Goal: Task Accomplishment & Management: Use online tool/utility

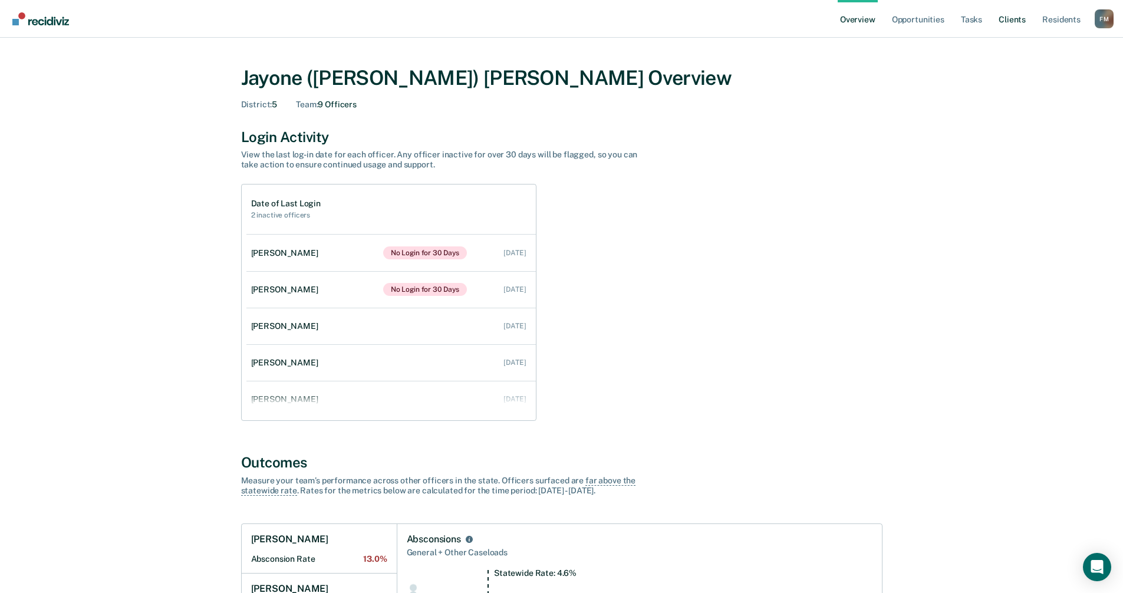
click at [1006, 21] on link "Client s" at bounding box center [1012, 19] width 32 height 38
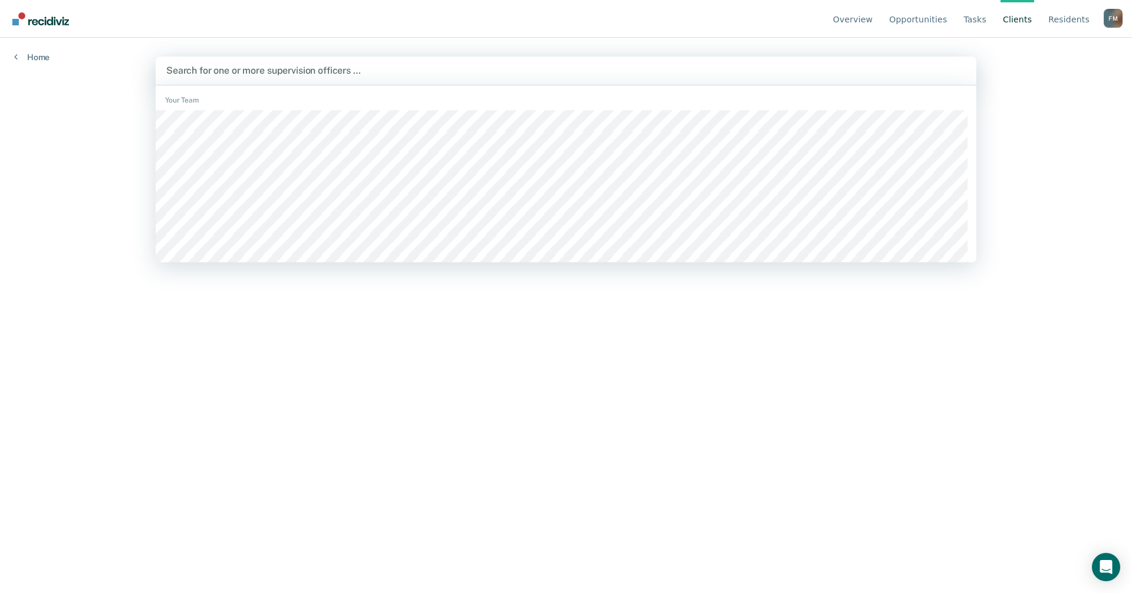
click at [261, 61] on div "Search for one or more supervision officers …" at bounding box center [566, 71] width 821 height 28
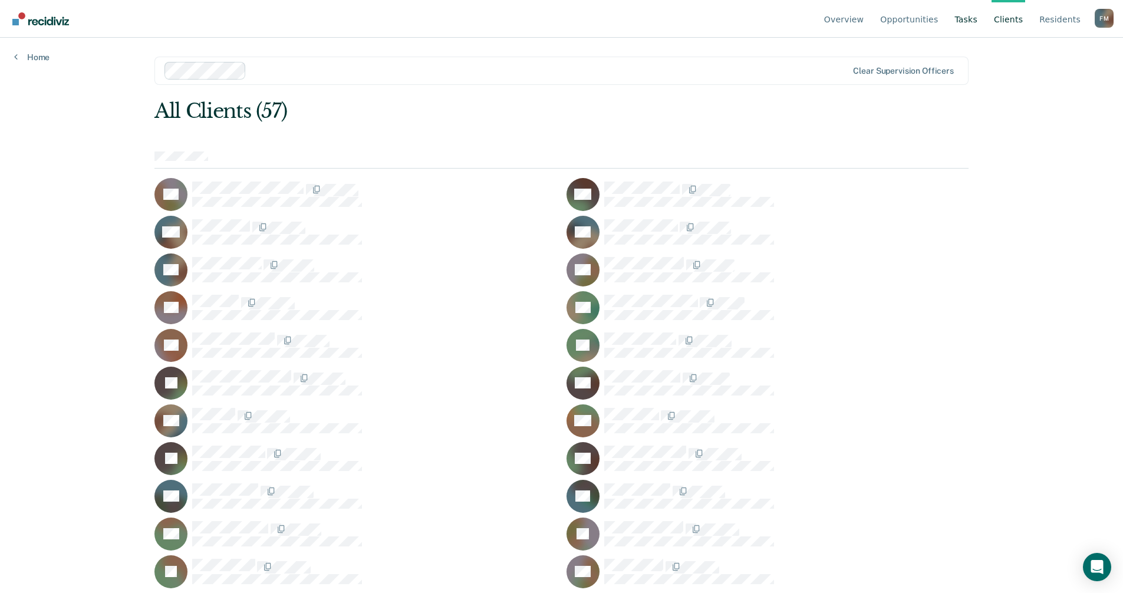
click at [976, 17] on link "Tasks" at bounding box center [966, 19] width 28 height 38
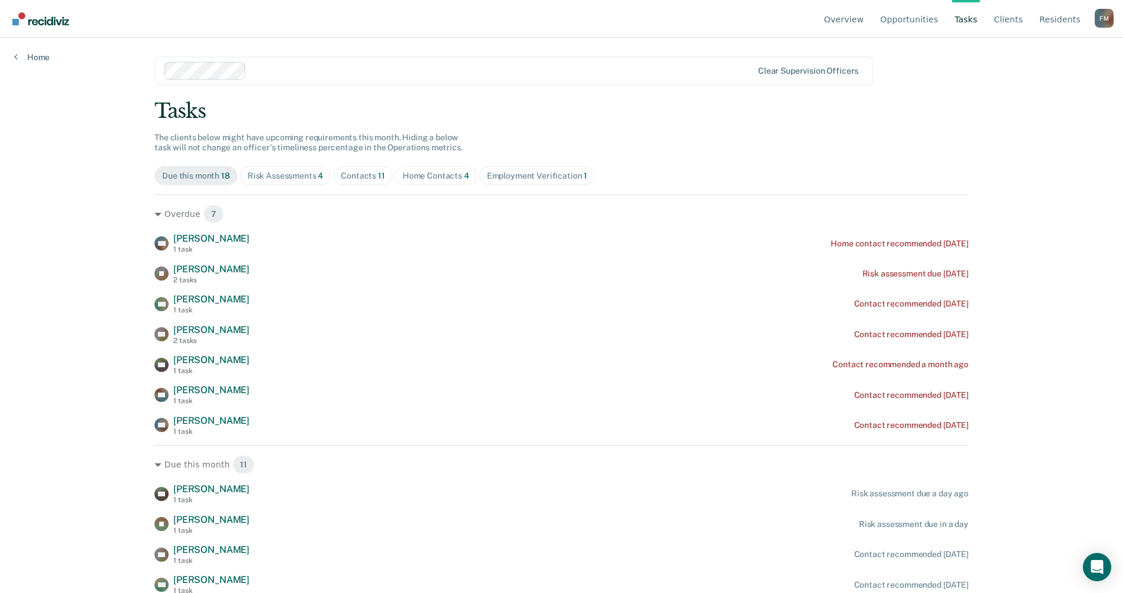
click at [424, 173] on div "Home Contacts 4" at bounding box center [436, 176] width 67 height 10
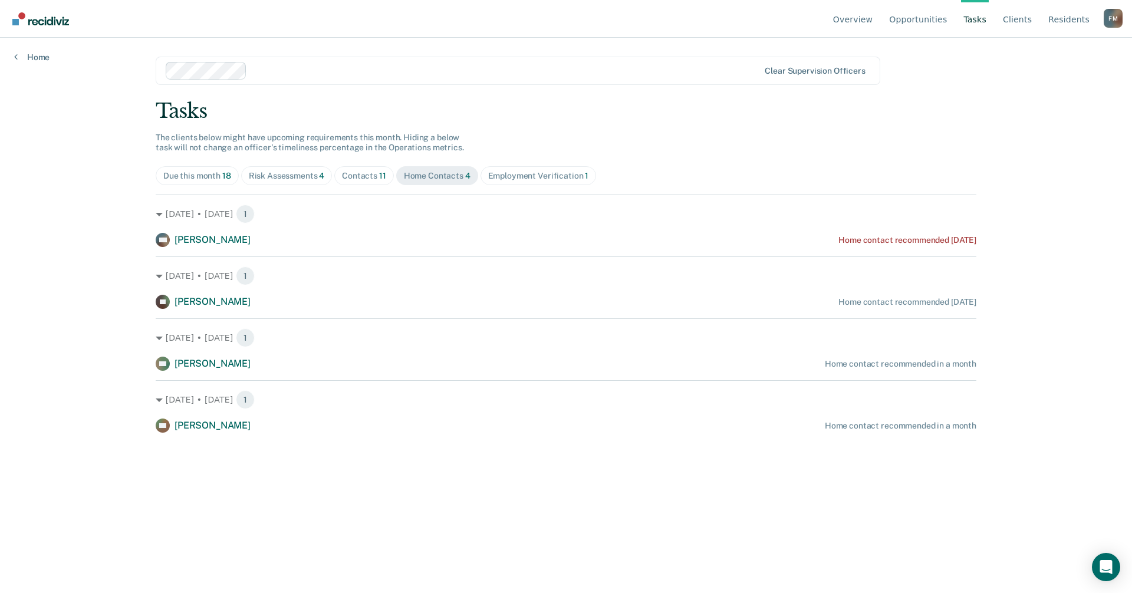
click at [526, 174] on div "Employment Verification 1" at bounding box center [538, 176] width 101 height 10
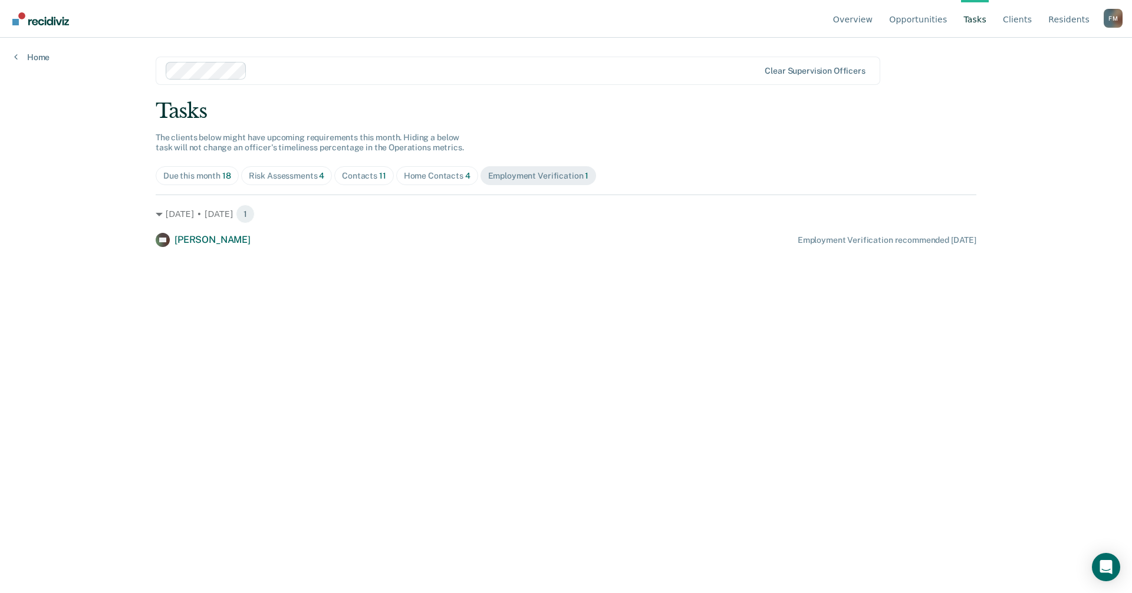
click at [286, 174] on div "Risk Assessments 4" at bounding box center [287, 176] width 76 height 10
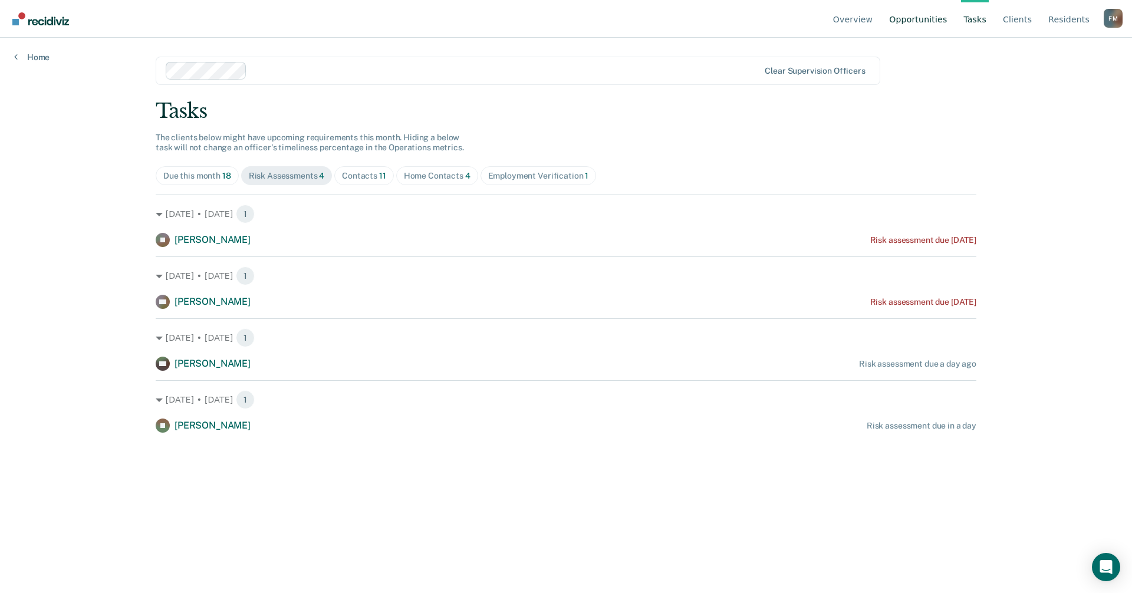
click at [936, 18] on link "Opportunities" at bounding box center [918, 19] width 62 height 38
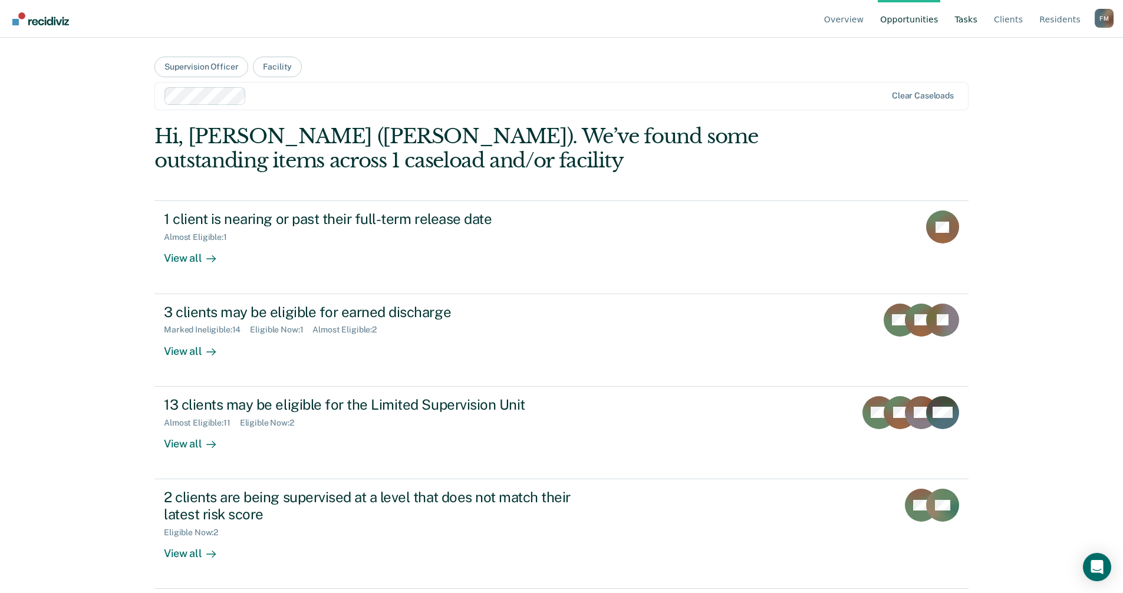
click at [978, 23] on link "Tasks" at bounding box center [966, 19] width 28 height 38
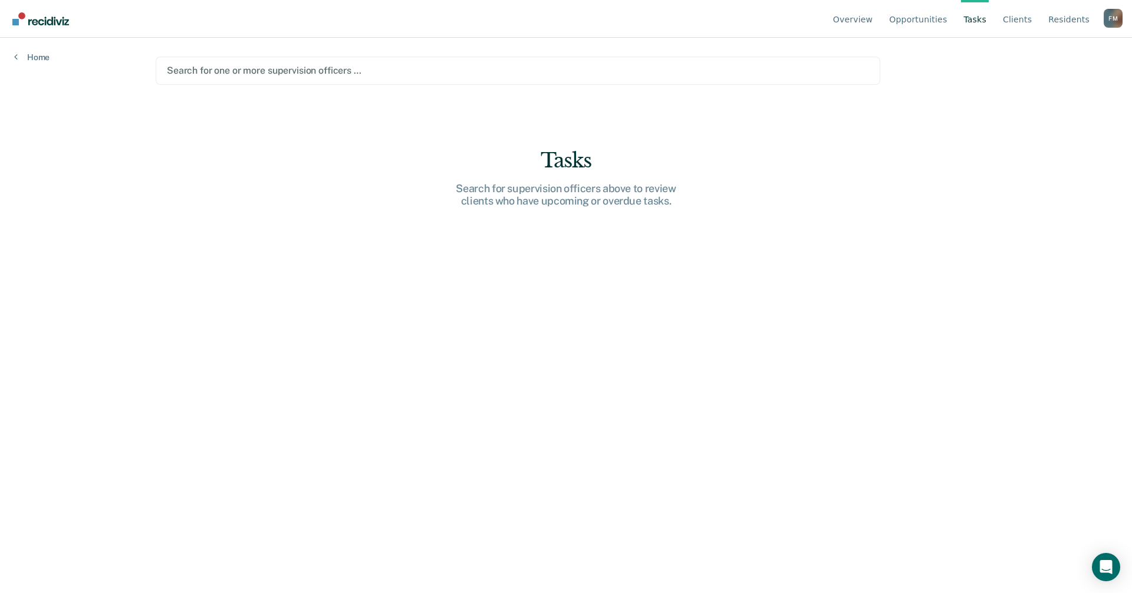
click at [231, 71] on div at bounding box center [518, 71] width 702 height 14
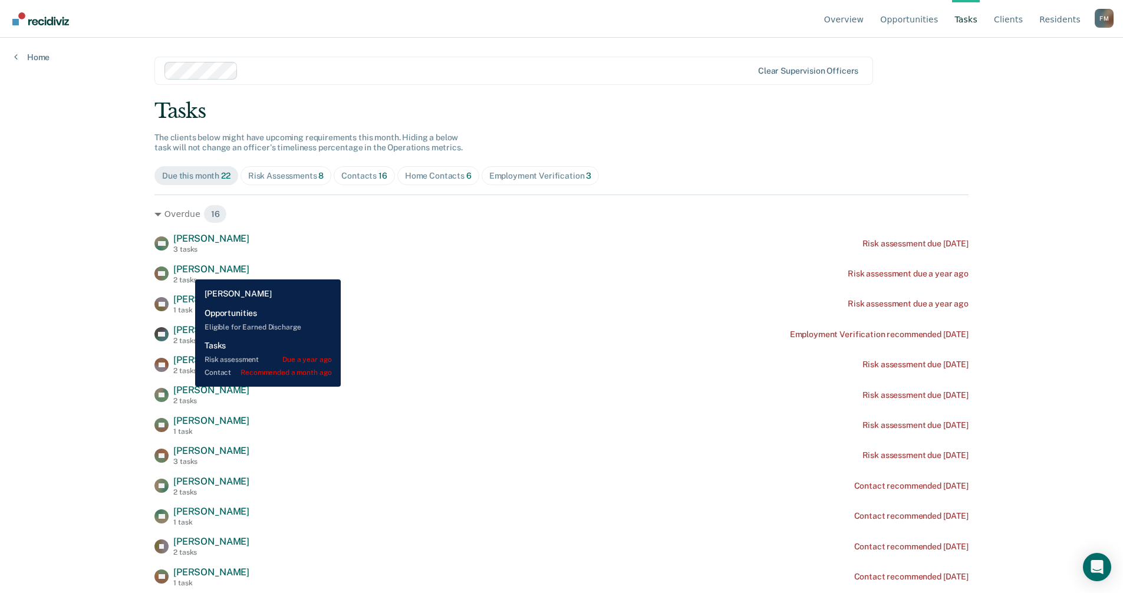
click at [186, 271] on span "[PERSON_NAME]" at bounding box center [211, 268] width 76 height 11
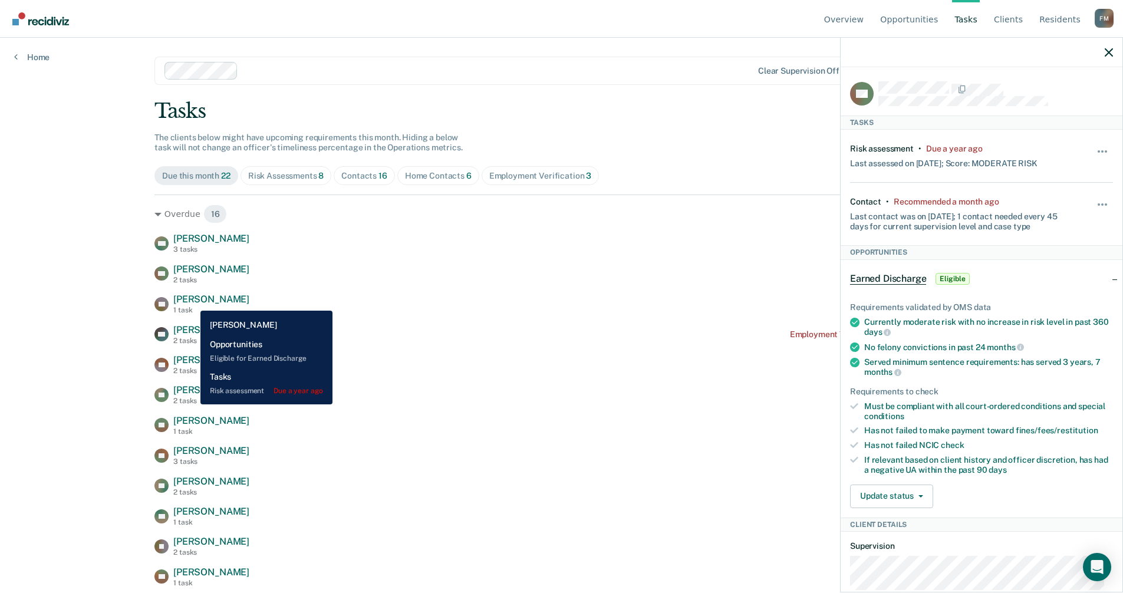
click at [192, 302] on span "[PERSON_NAME]" at bounding box center [211, 299] width 76 height 11
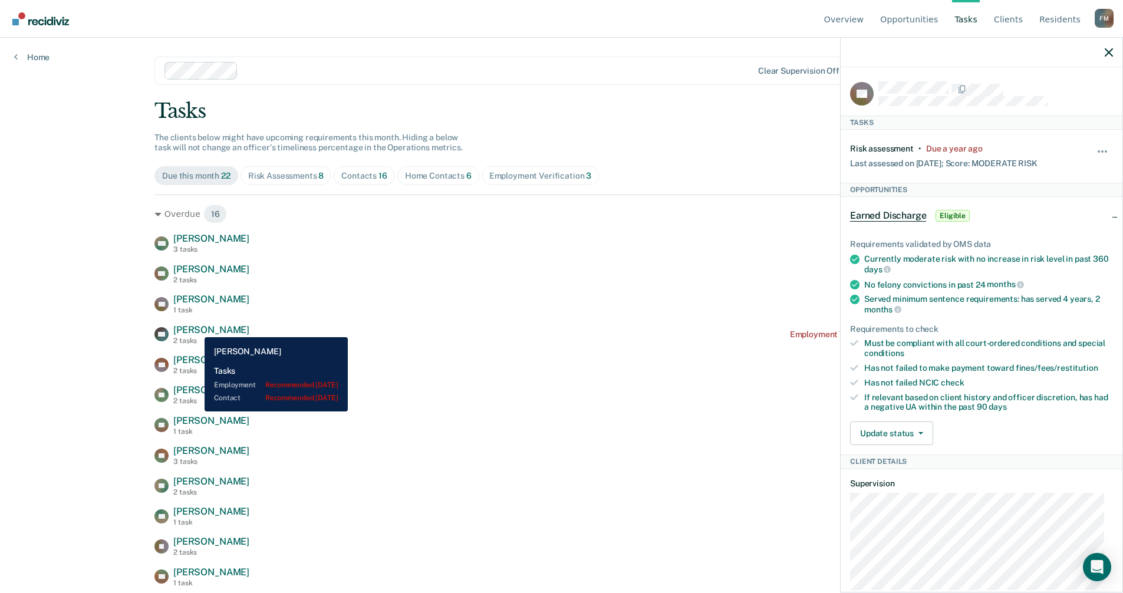
click at [196, 328] on span "[PERSON_NAME]" at bounding box center [211, 329] width 76 height 11
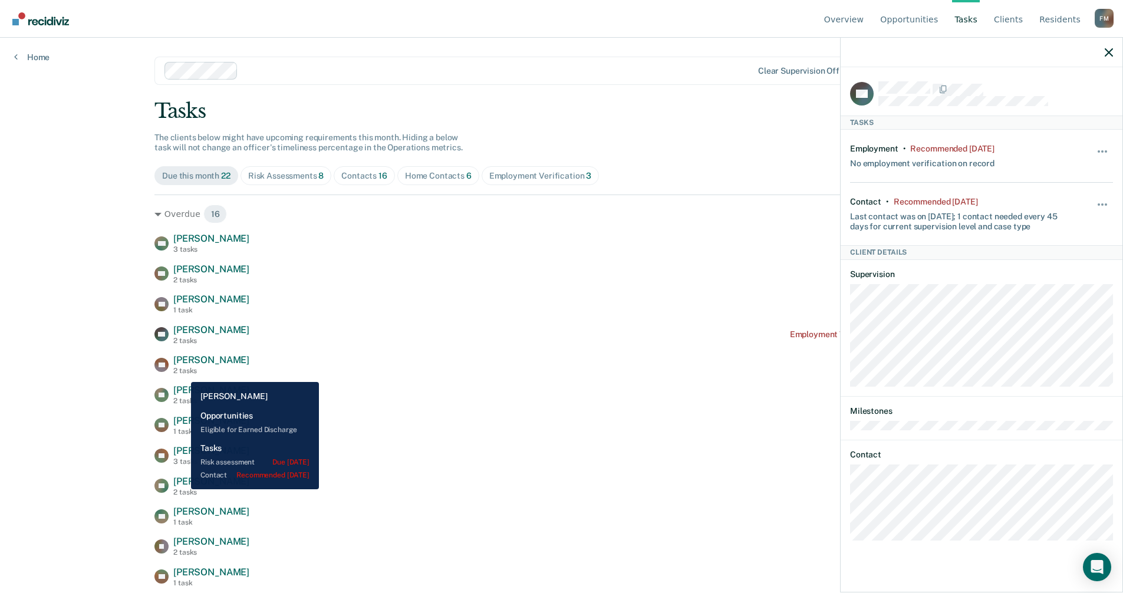
click at [182, 373] on div "2 tasks" at bounding box center [211, 371] width 76 height 8
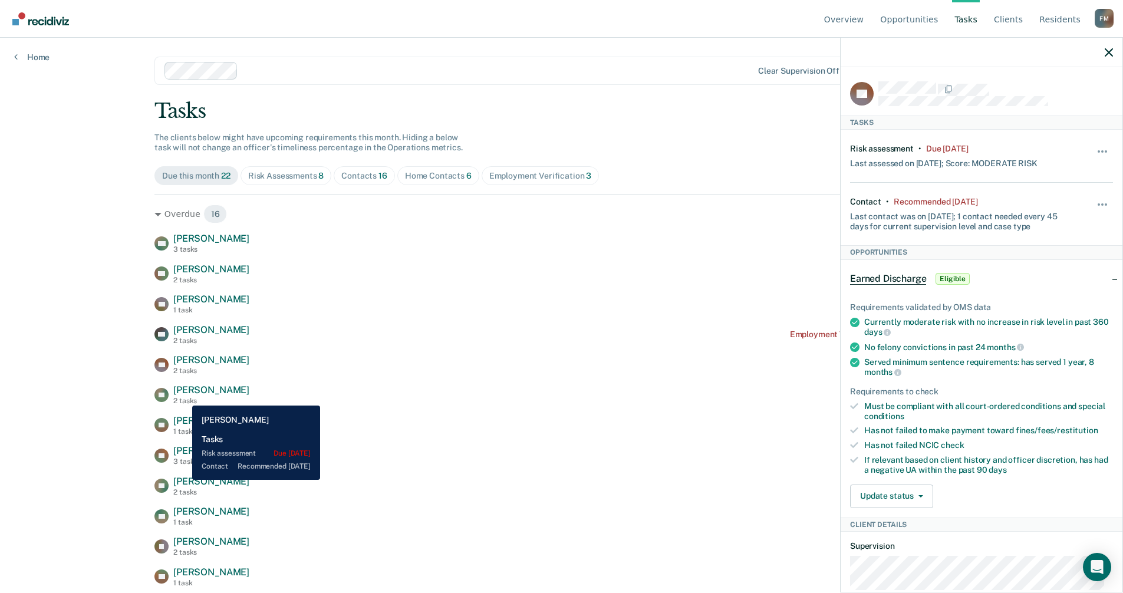
click at [183, 397] on div "2 tasks" at bounding box center [211, 401] width 76 height 8
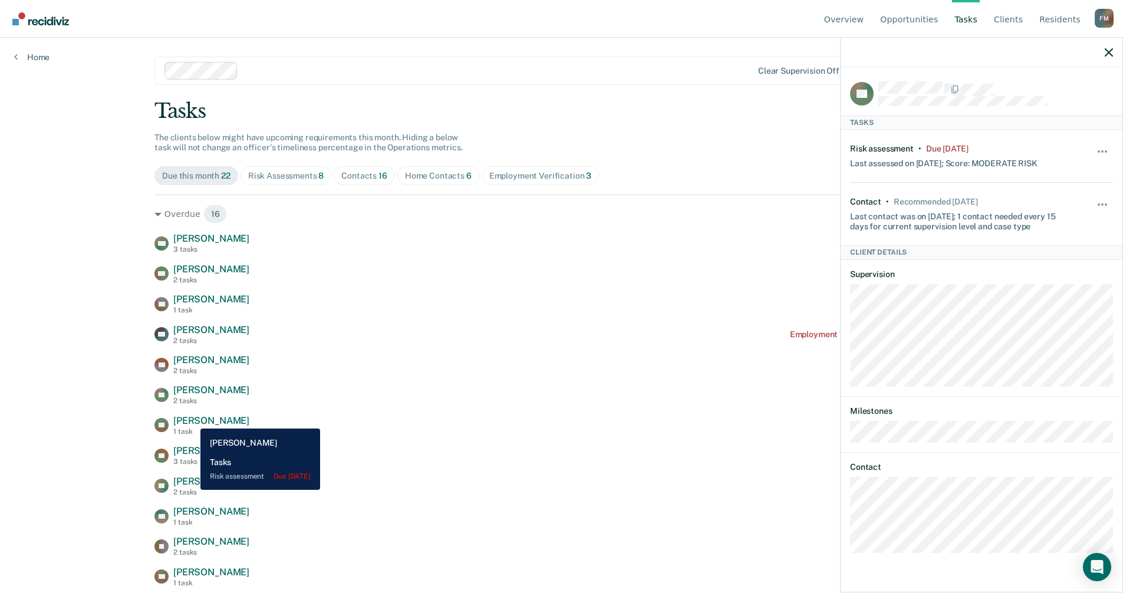
click at [192, 420] on span "[PERSON_NAME]" at bounding box center [211, 420] width 76 height 11
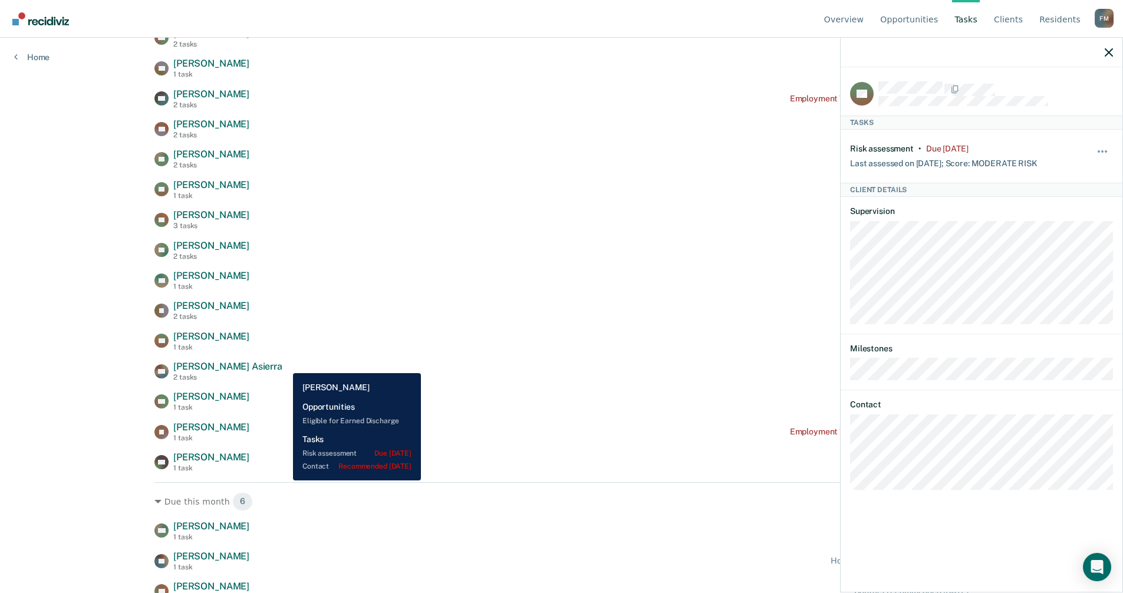
scroll to position [295, 0]
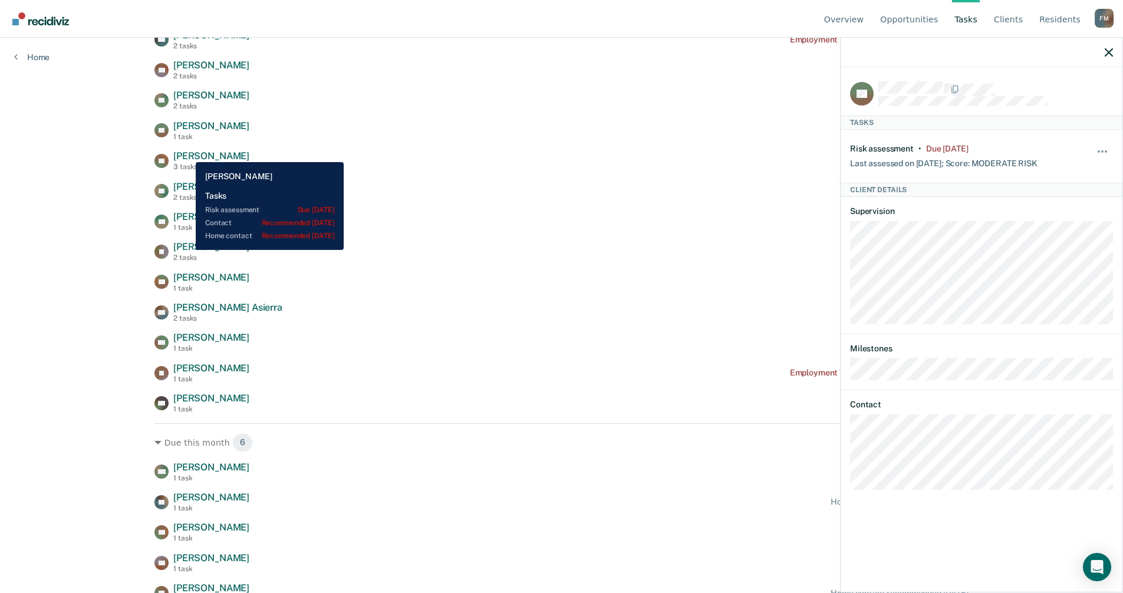
click at [187, 153] on span "[PERSON_NAME]" at bounding box center [211, 155] width 76 height 11
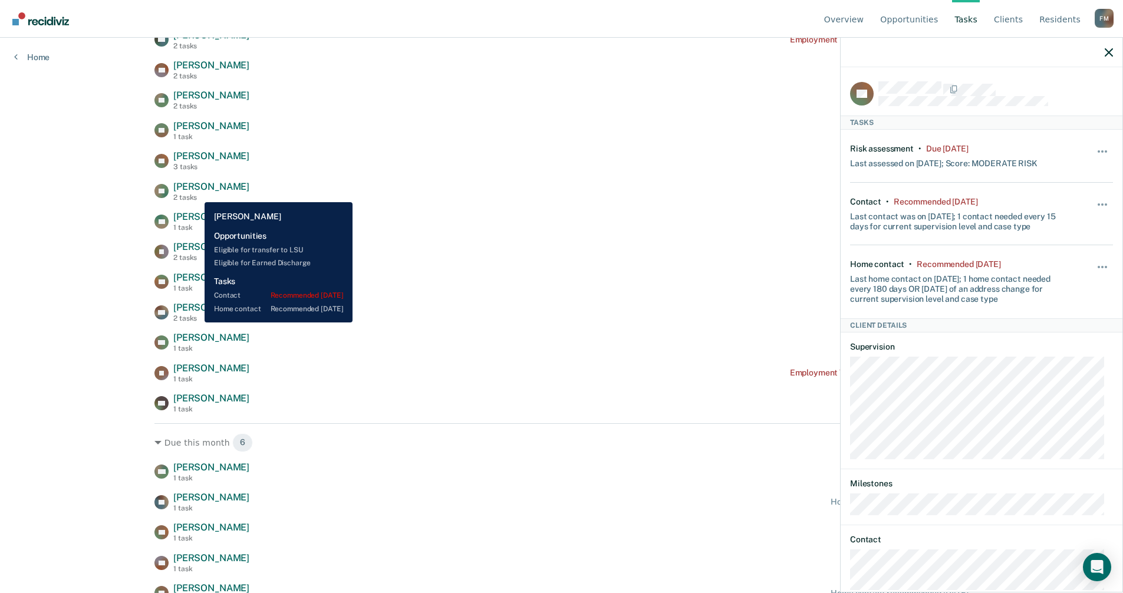
click at [196, 193] on div "2 tasks" at bounding box center [211, 197] width 76 height 8
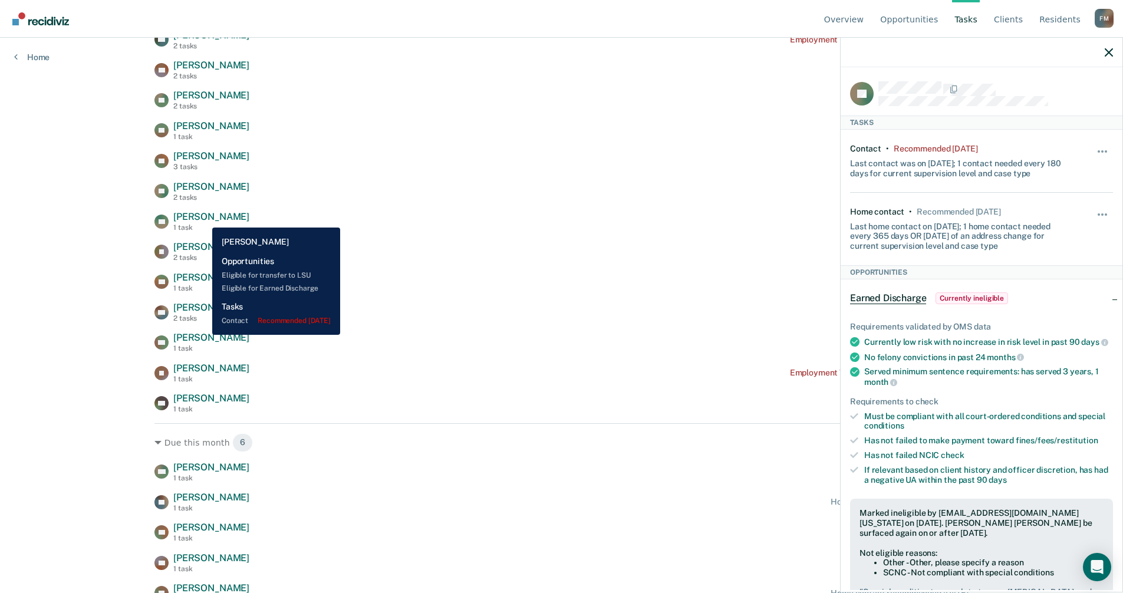
click at [203, 219] on span "[PERSON_NAME]" at bounding box center [211, 216] width 76 height 11
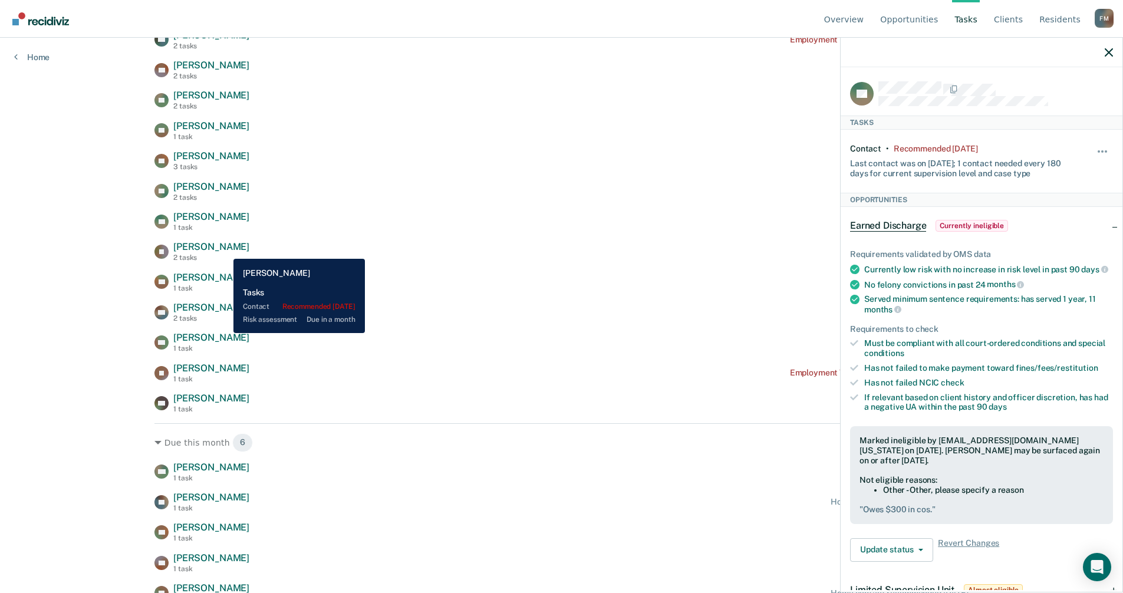
click at [225, 250] on span "[PERSON_NAME]" at bounding box center [211, 246] width 76 height 11
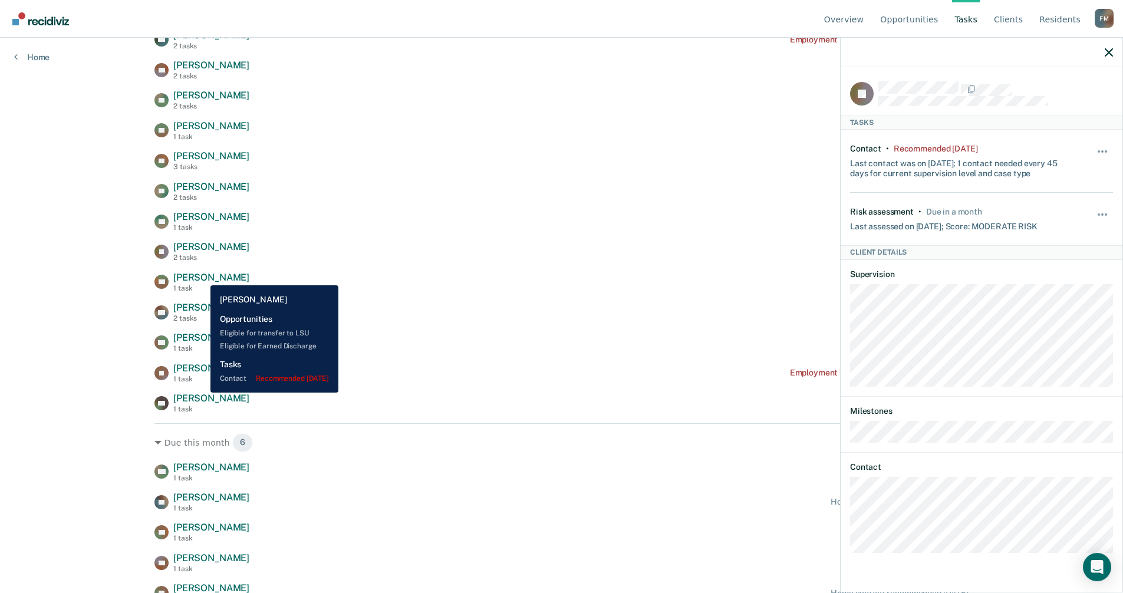
click at [202, 276] on span "[PERSON_NAME]" at bounding box center [211, 277] width 76 height 11
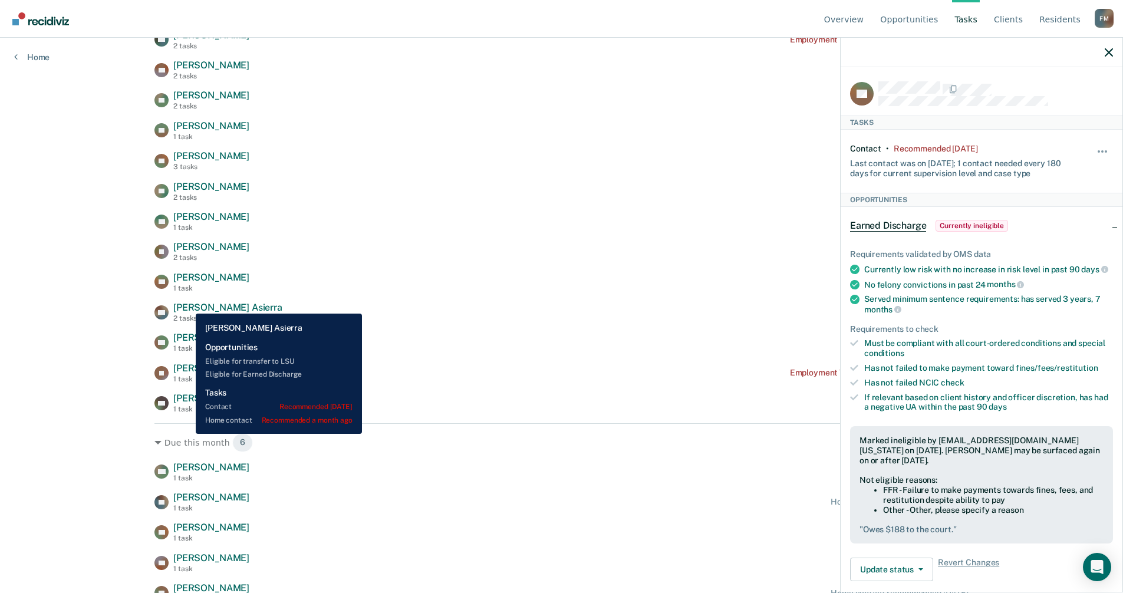
click at [187, 305] on span "[PERSON_NAME] Asierra" at bounding box center [227, 307] width 109 height 11
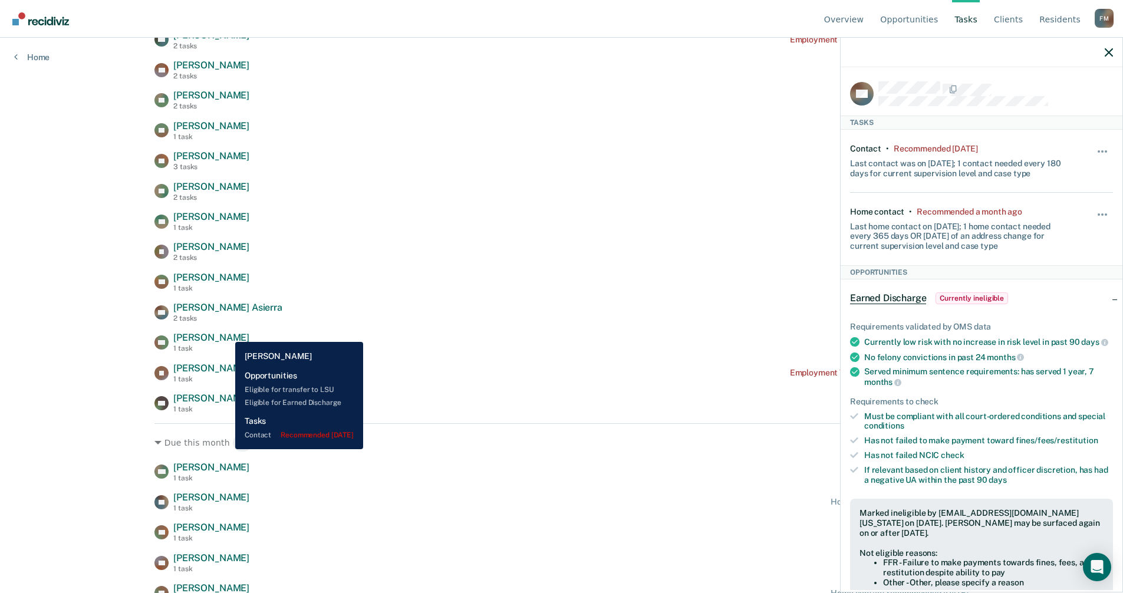
click at [226, 333] on span "[PERSON_NAME]" at bounding box center [211, 337] width 76 height 11
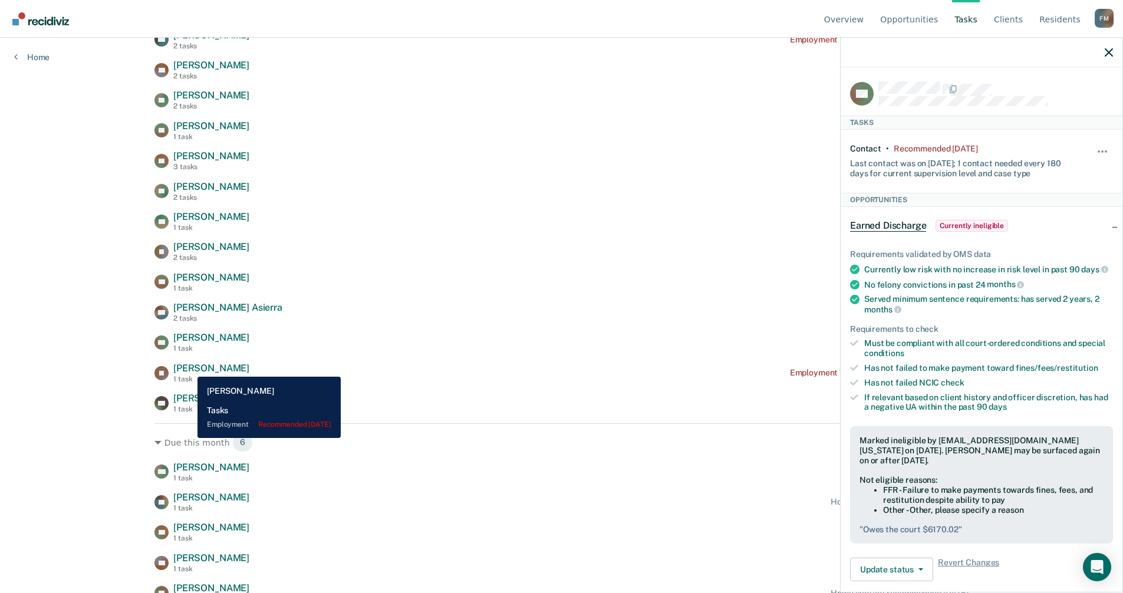
click at [189, 368] on span "[PERSON_NAME]" at bounding box center [211, 368] width 76 height 11
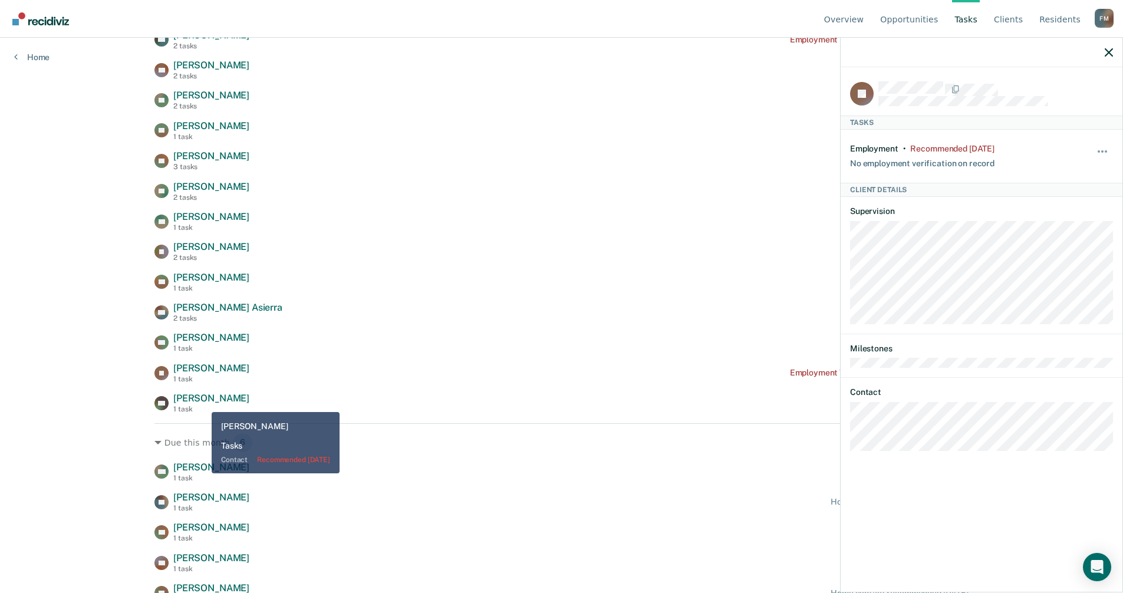
click at [203, 403] on span "[PERSON_NAME]" at bounding box center [211, 398] width 76 height 11
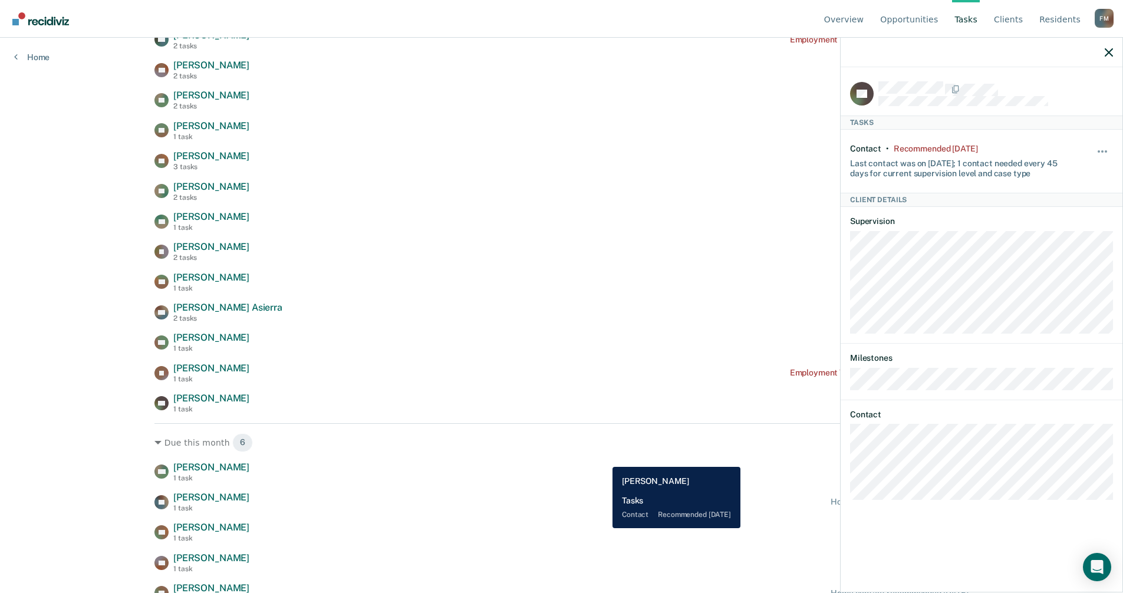
click at [604, 528] on div "AB [PERSON_NAME] 1 task Contact recommended [DATE]" at bounding box center [561, 532] width 814 height 21
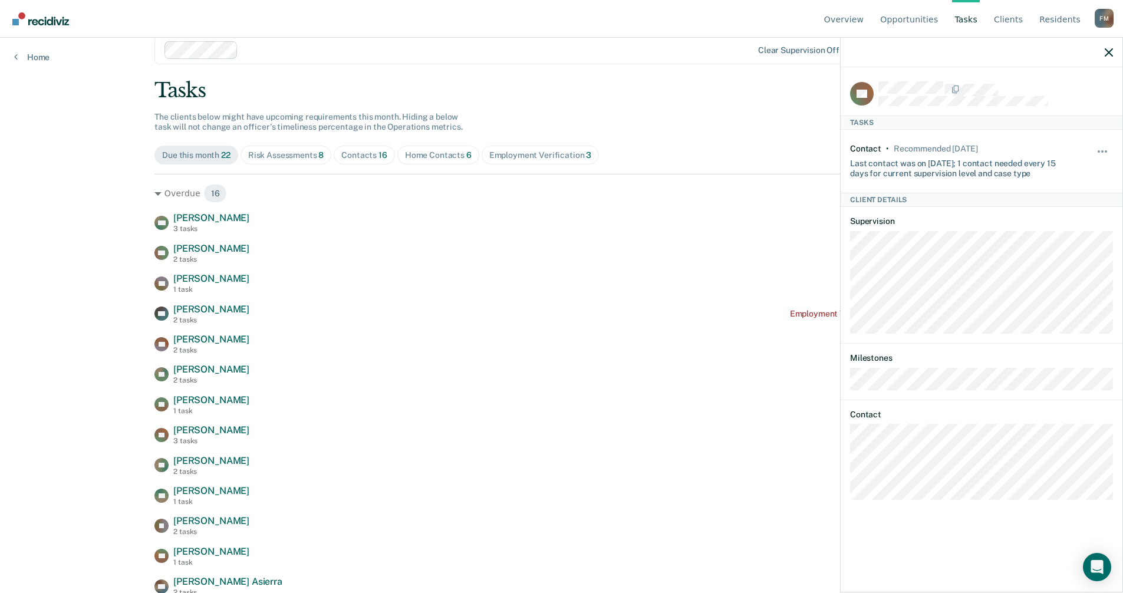
scroll to position [0, 0]
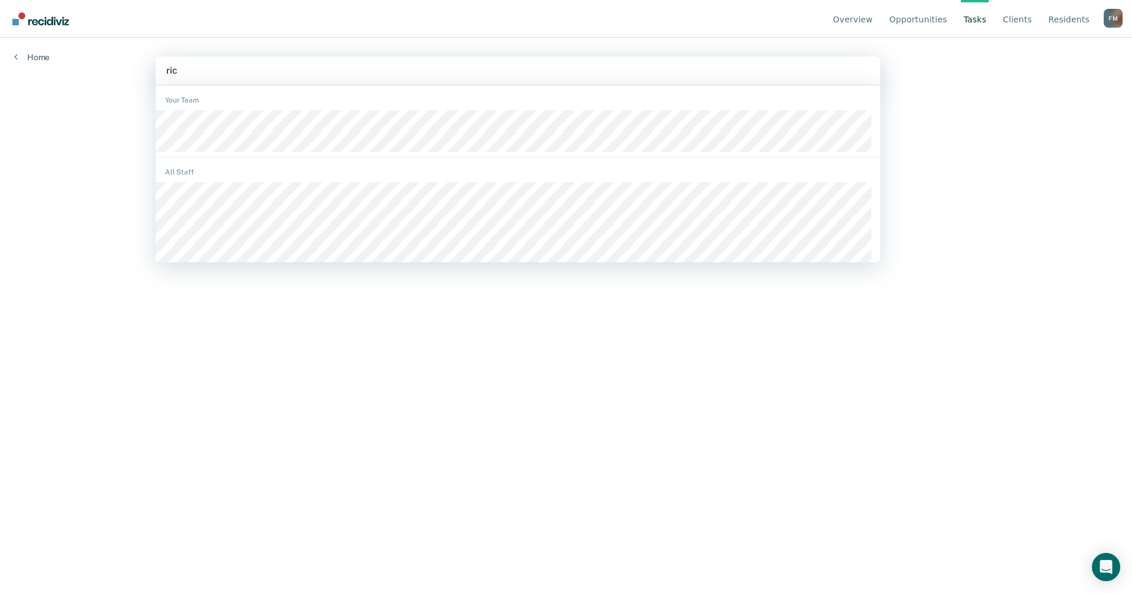
type input "rico"
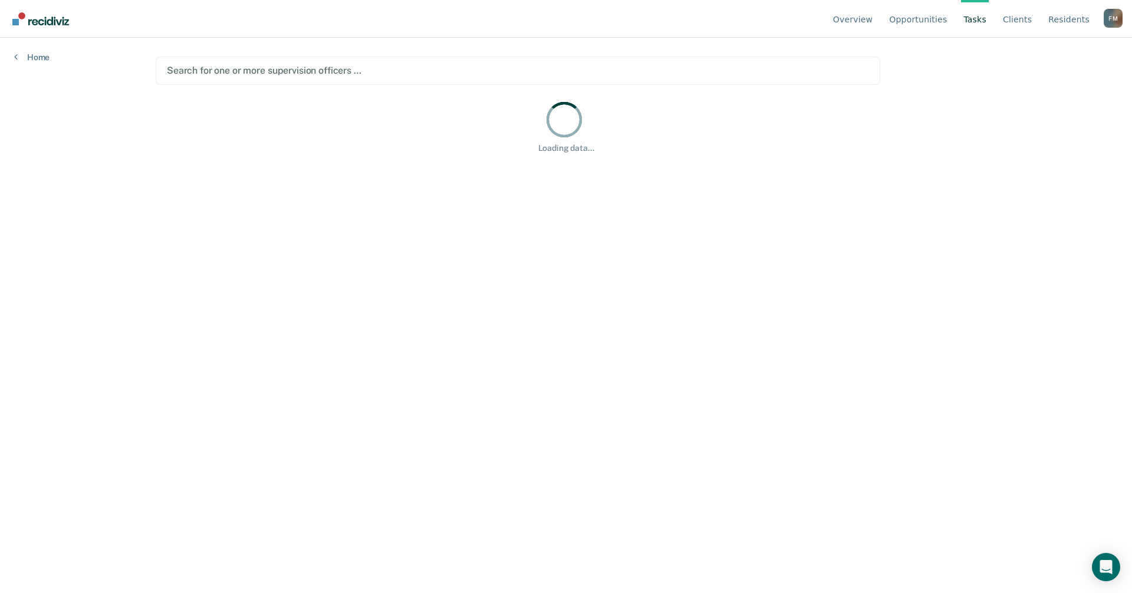
click at [220, 70] on div at bounding box center [518, 71] width 702 height 14
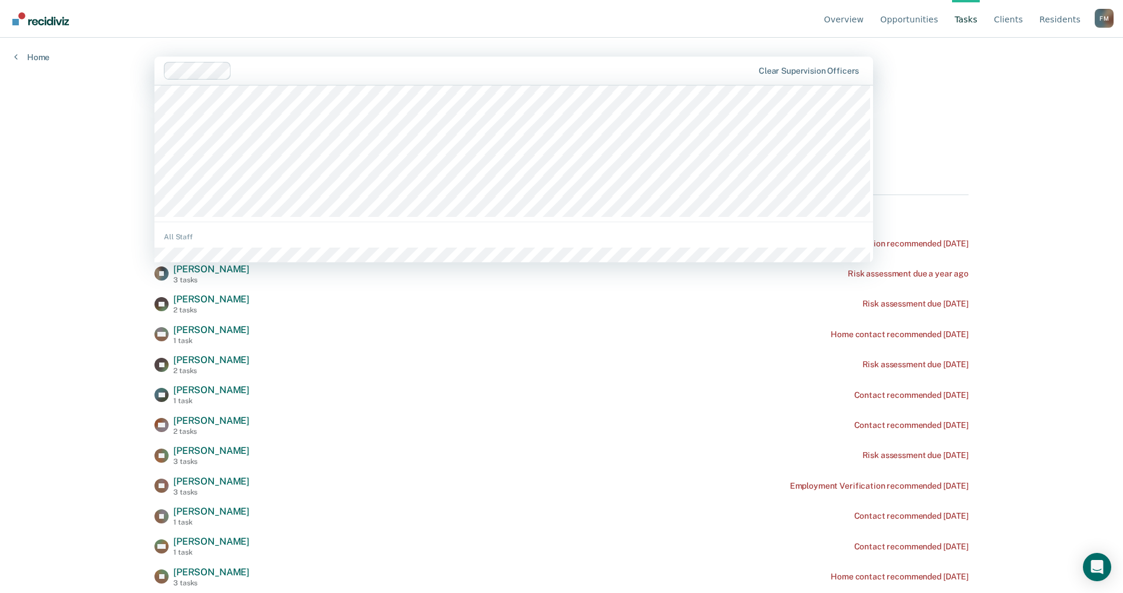
scroll to position [59, 0]
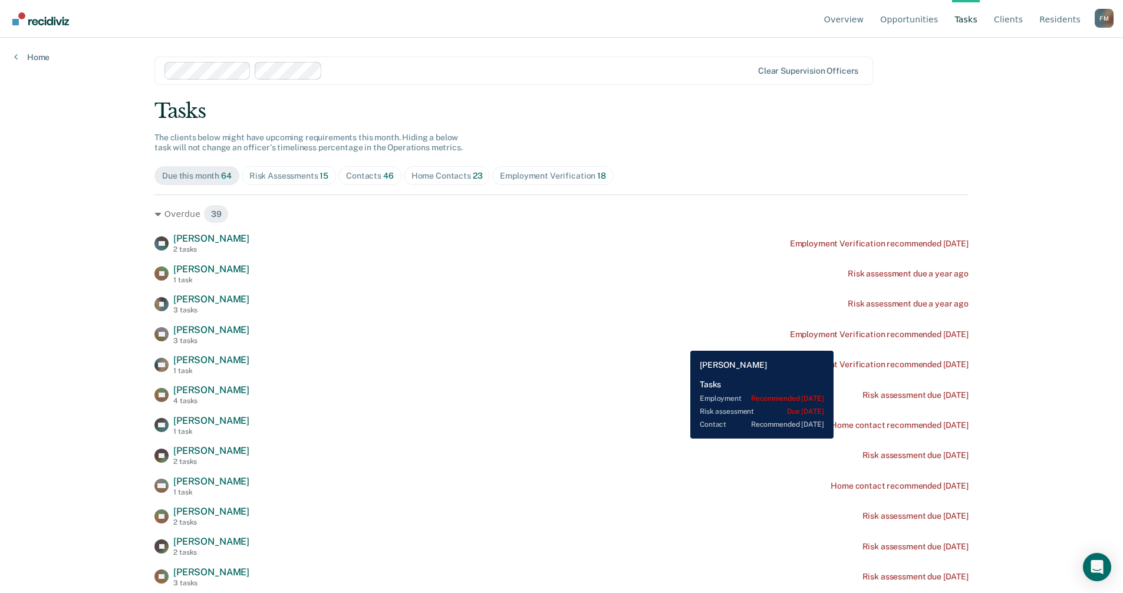
click at [302, 178] on div "Risk Assessments 15" at bounding box center [288, 176] width 79 height 10
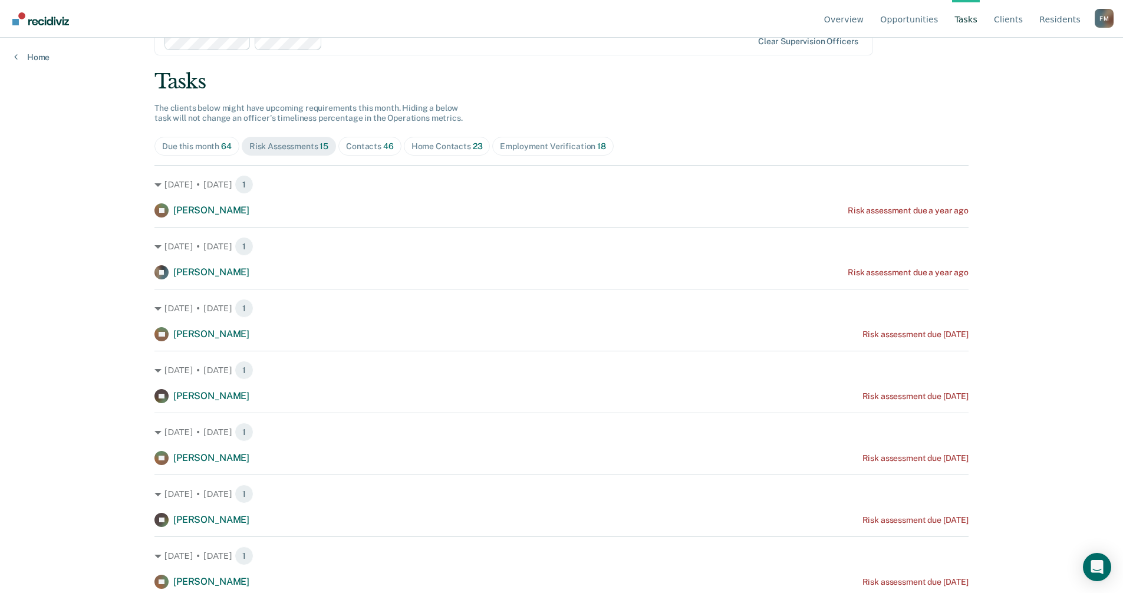
scroll to position [0, 0]
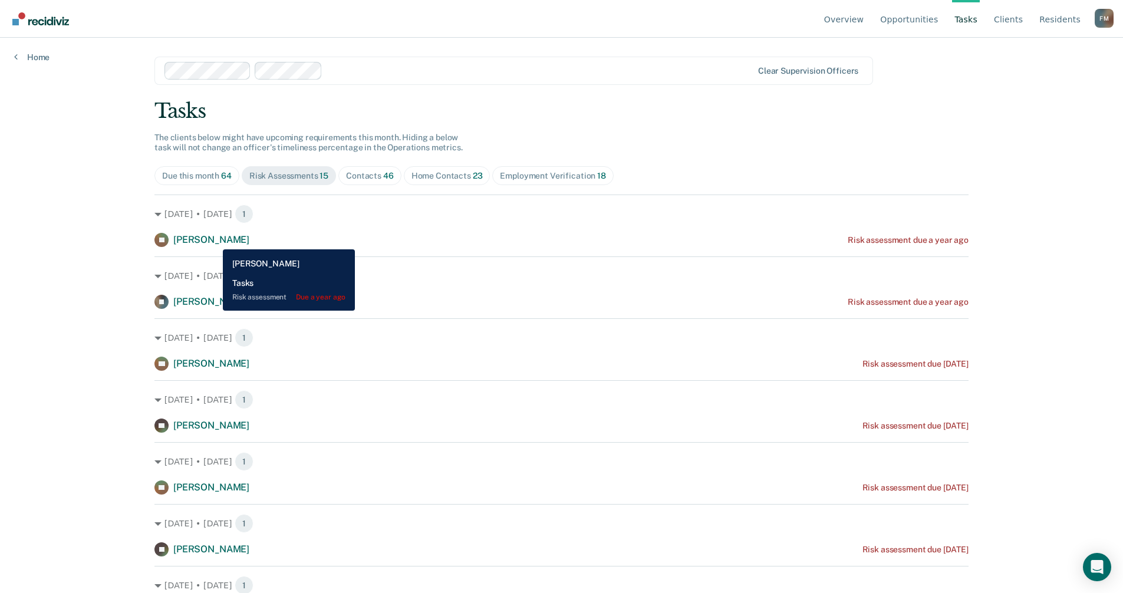
click at [214, 240] on span "[PERSON_NAME]" at bounding box center [211, 239] width 76 height 11
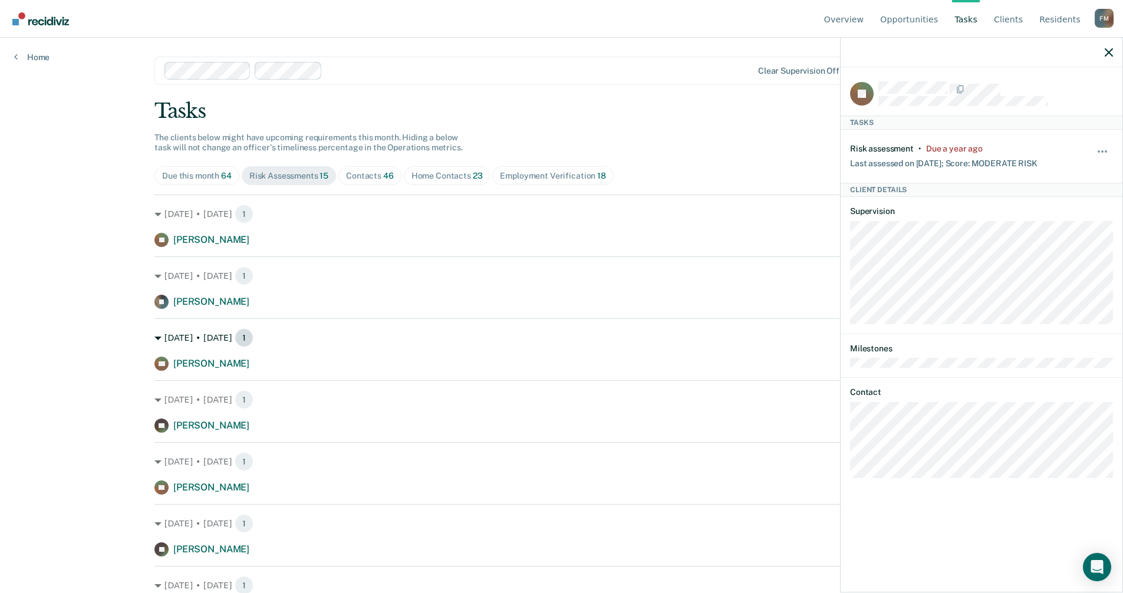
click at [235, 337] on span "1" at bounding box center [244, 337] width 19 height 19
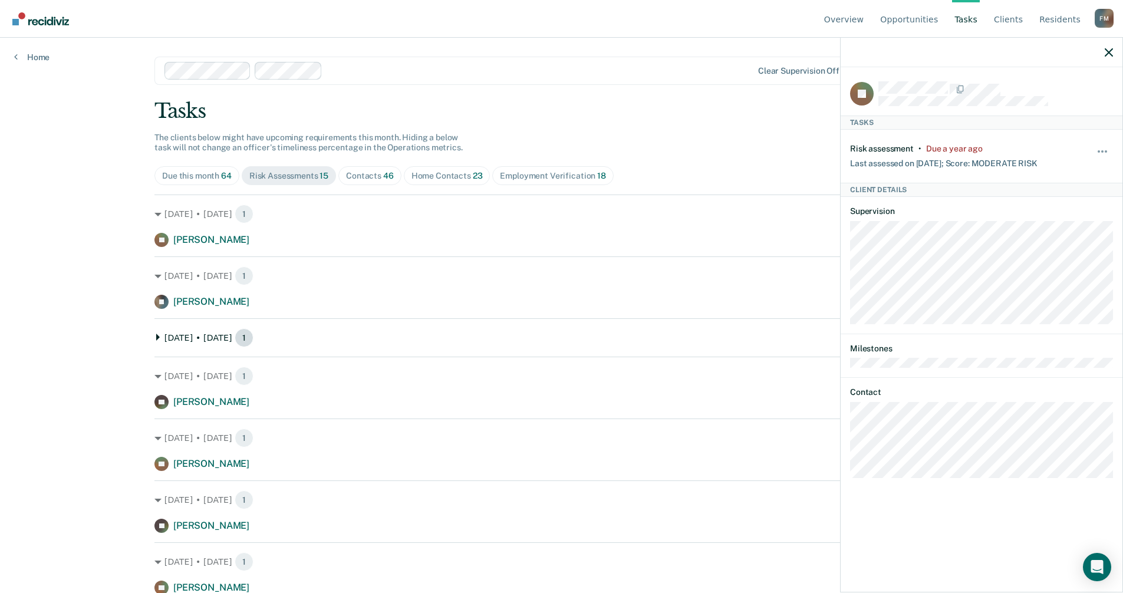
click at [235, 337] on span "1" at bounding box center [244, 337] width 19 height 19
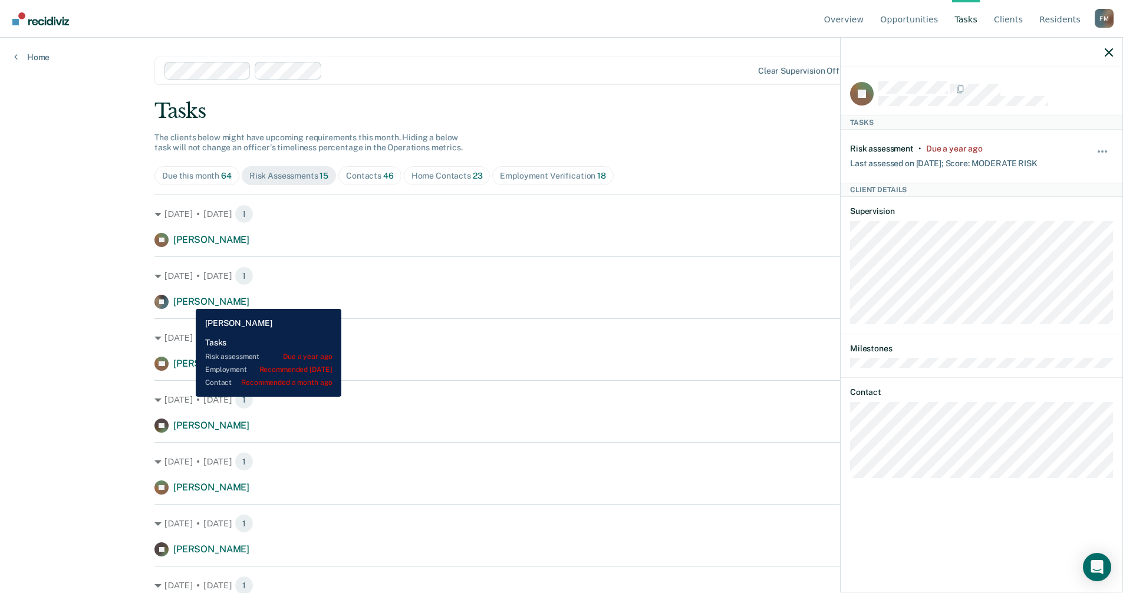
click at [187, 300] on span "[PERSON_NAME]" at bounding box center [211, 301] width 76 height 11
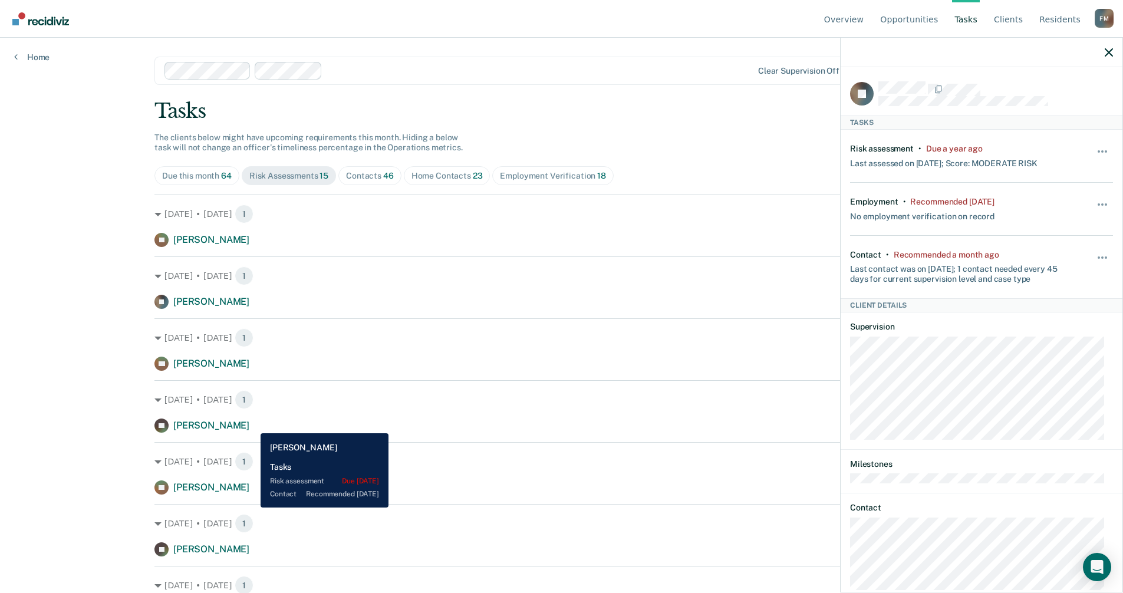
click at [249, 424] on span "[PERSON_NAME]" at bounding box center [211, 425] width 76 height 11
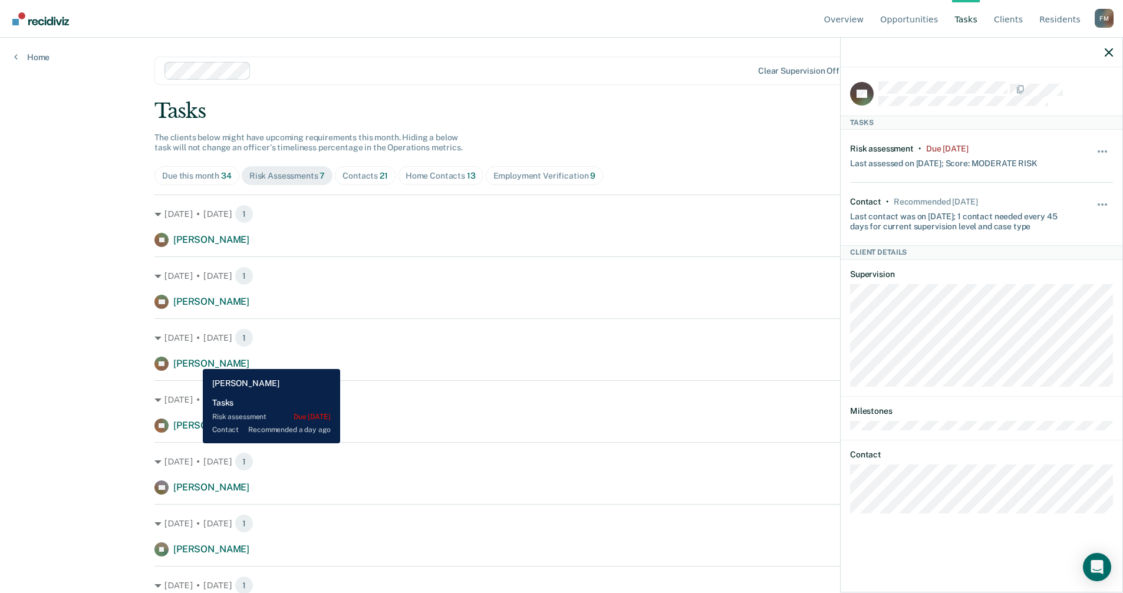
click at [194, 360] on span "[PERSON_NAME]" at bounding box center [211, 363] width 76 height 11
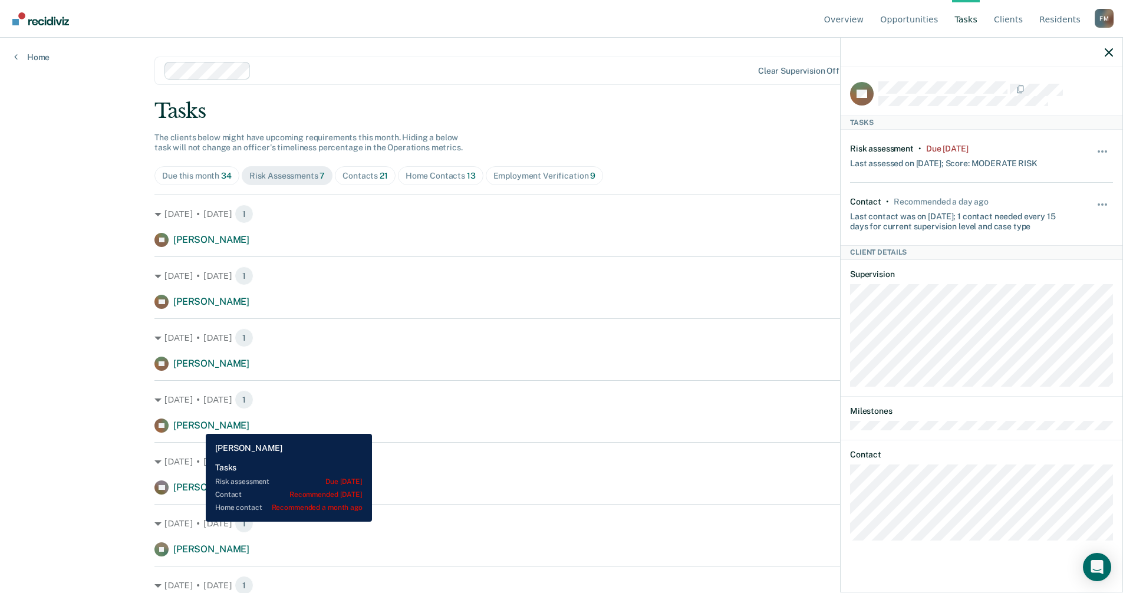
click at [197, 425] on span "[PERSON_NAME]" at bounding box center [211, 425] width 76 height 11
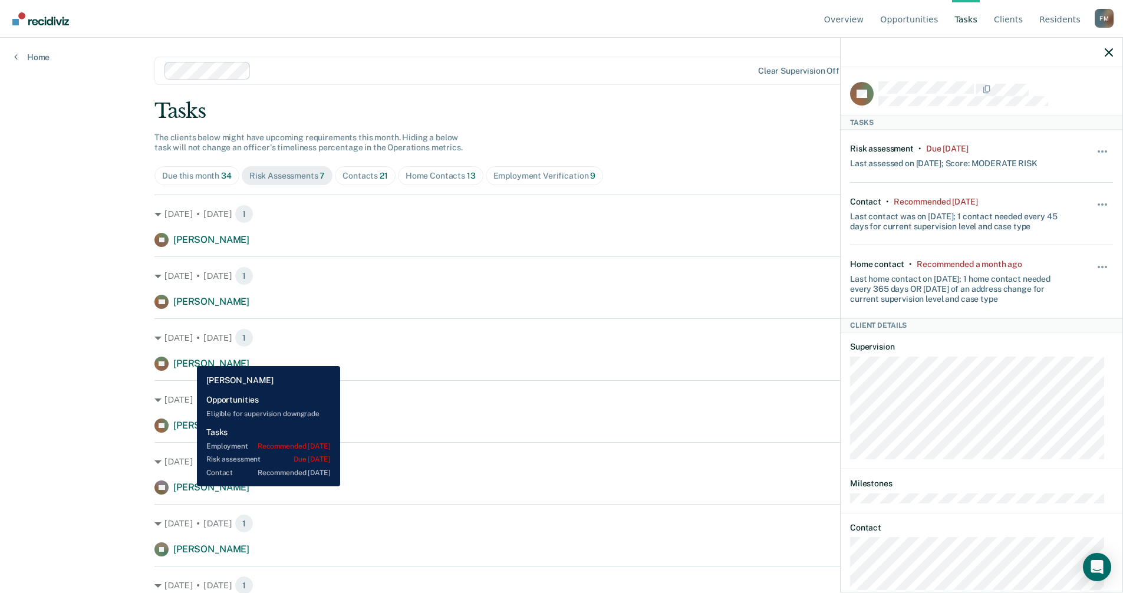
click at [187, 486] on span "[PERSON_NAME]" at bounding box center [211, 487] width 76 height 11
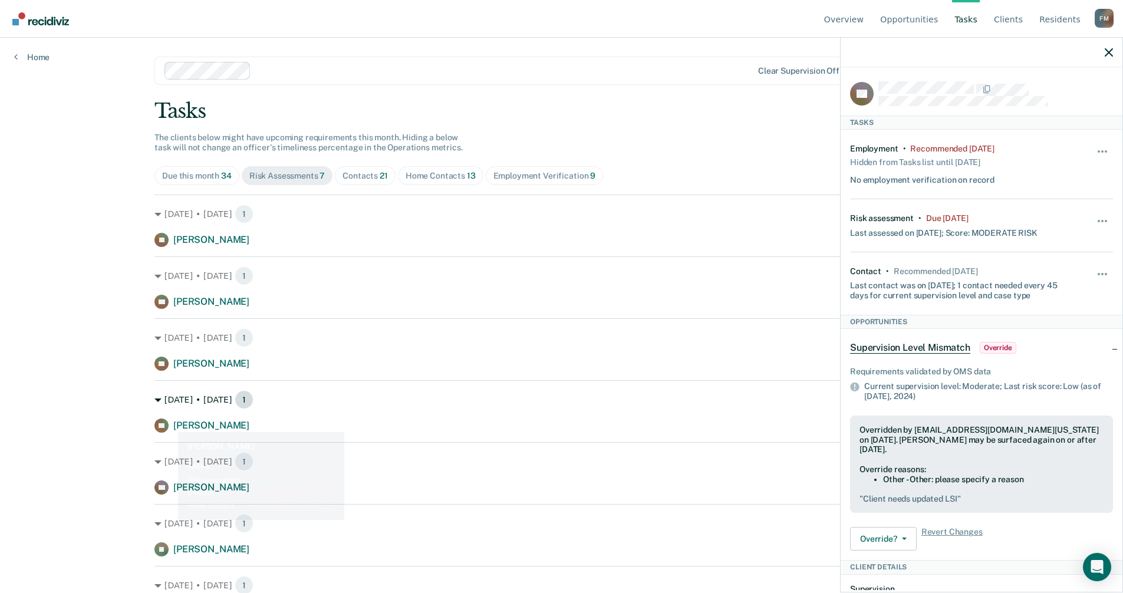
scroll to position [25, 0]
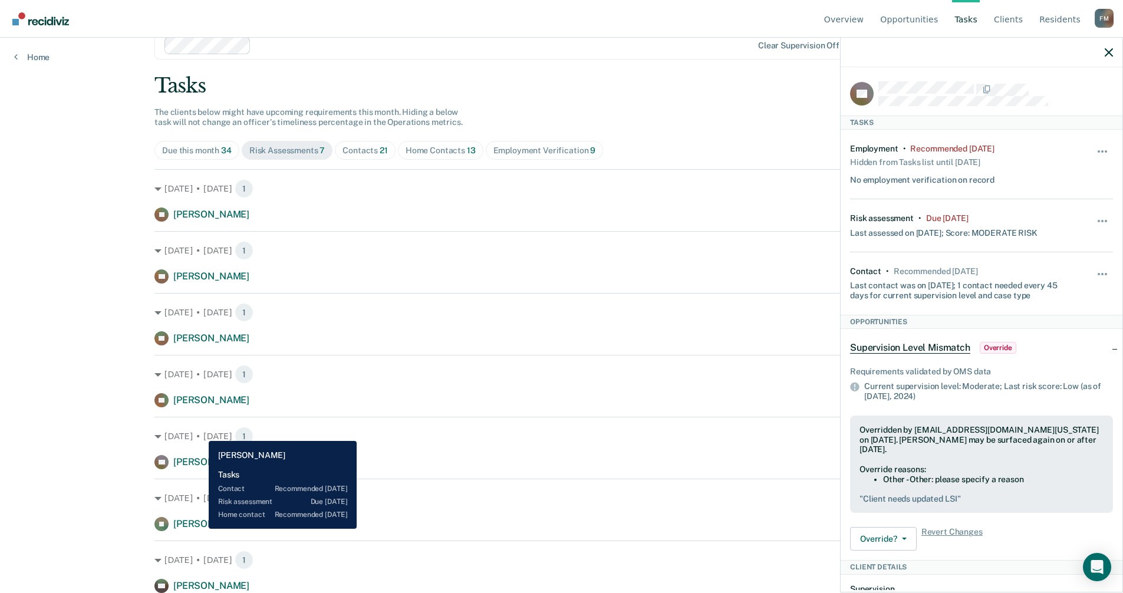
click at [200, 529] on span "[PERSON_NAME]" at bounding box center [211, 523] width 76 height 11
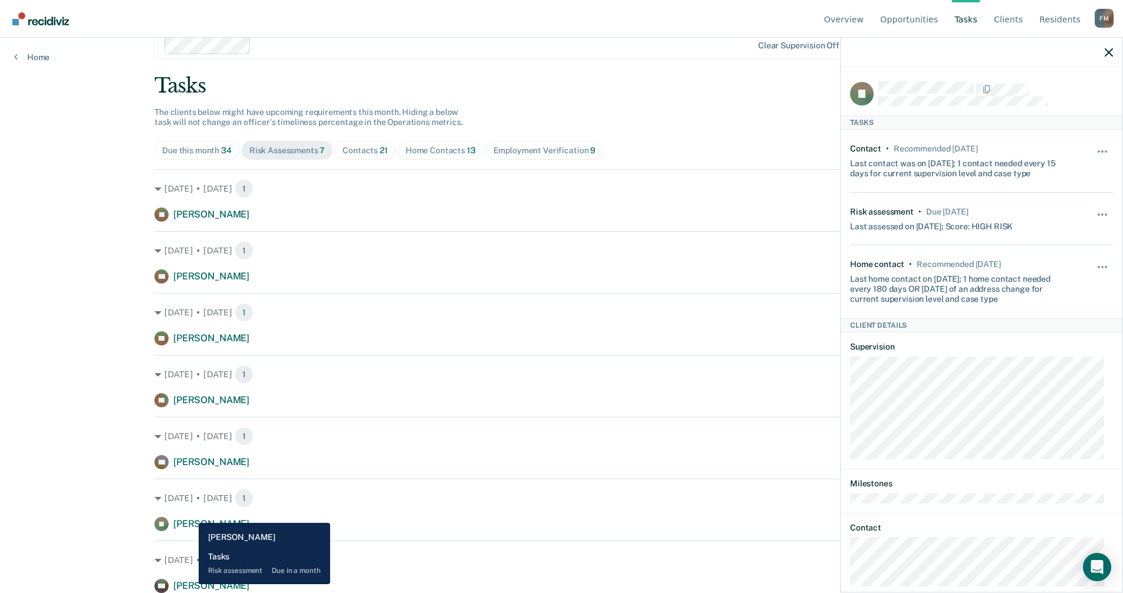
click at [190, 584] on span "[PERSON_NAME]" at bounding box center [211, 585] width 76 height 11
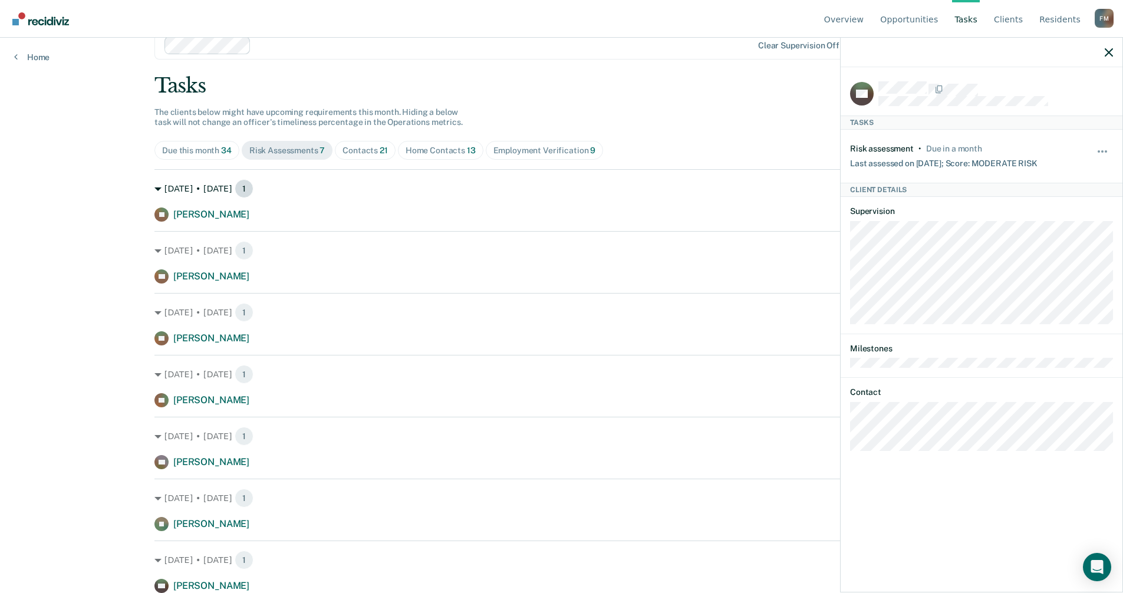
scroll to position [0, 0]
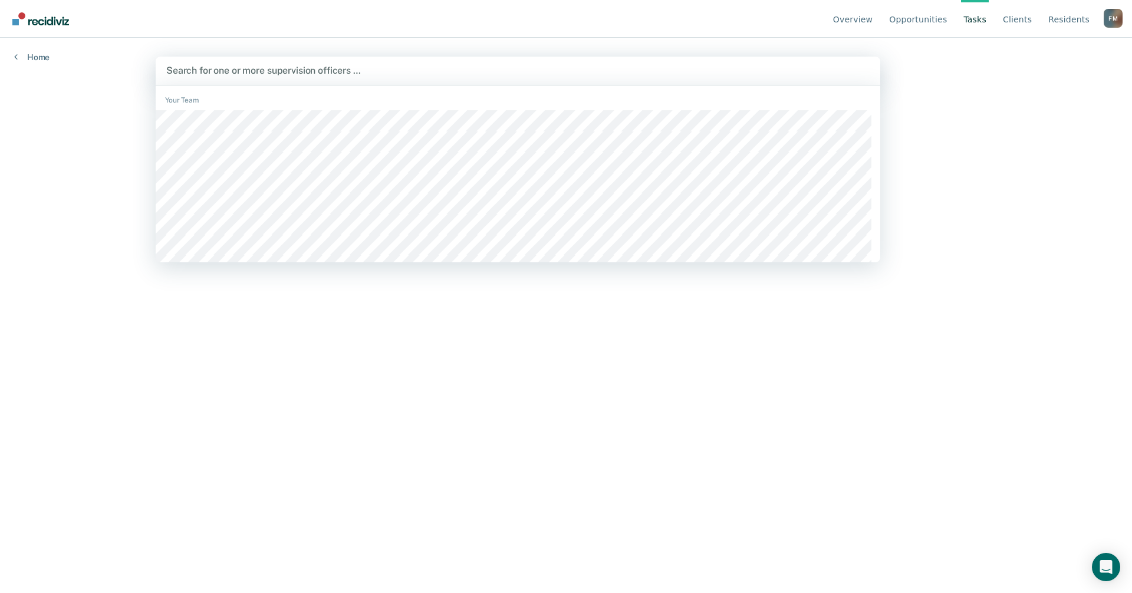
click at [237, 71] on div at bounding box center [517, 71] width 703 height 14
type input "rico"
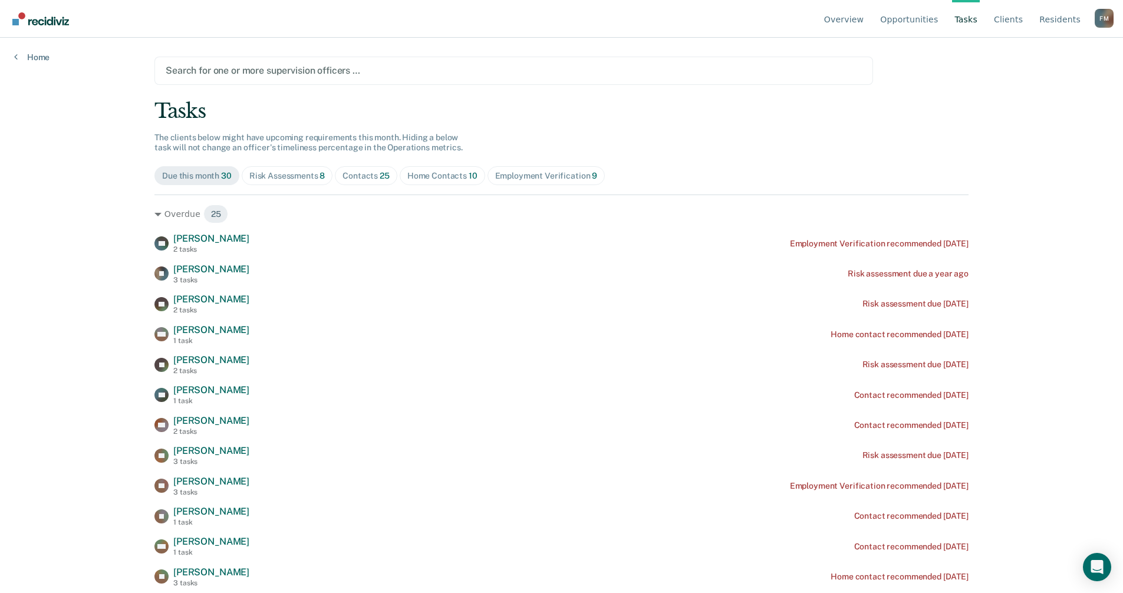
click at [302, 179] on div "Risk Assessments 8" at bounding box center [287, 176] width 76 height 10
click at [291, 173] on div "Risk Assessments 8" at bounding box center [287, 176] width 76 height 10
click at [284, 173] on div "Risk Assessments 8" at bounding box center [287, 176] width 76 height 10
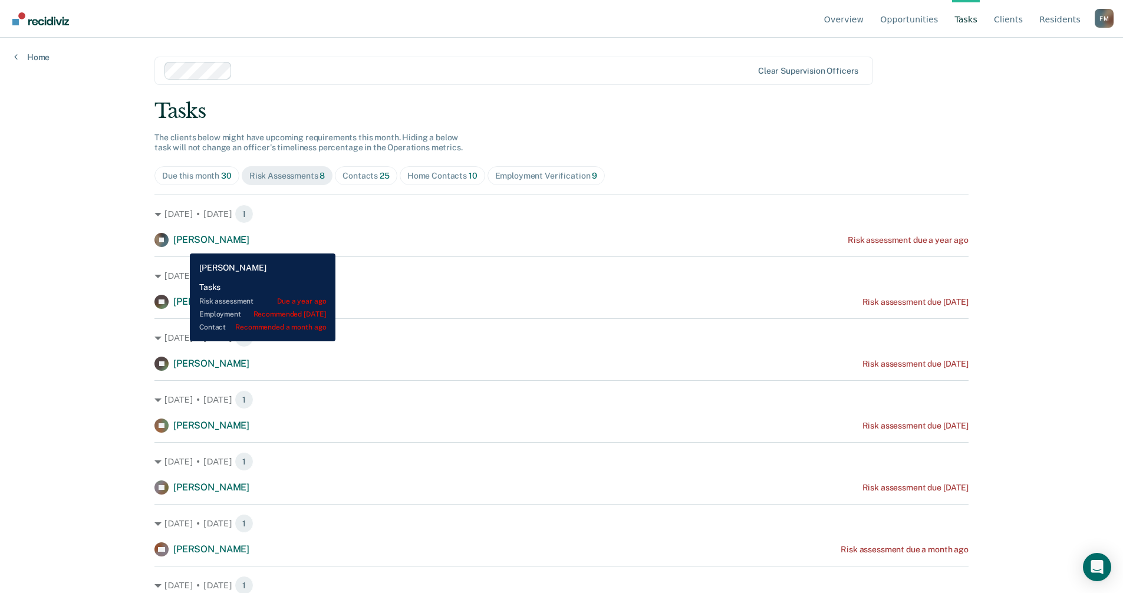
click at [181, 245] on span "[PERSON_NAME]" at bounding box center [211, 239] width 76 height 11
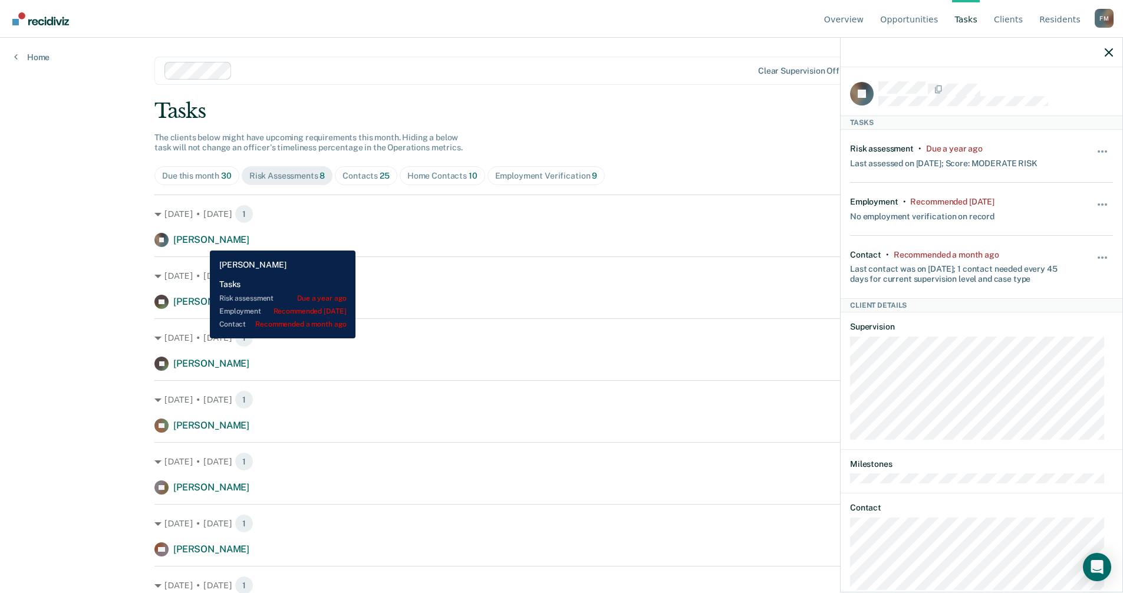
click at [201, 242] on span "[PERSON_NAME]" at bounding box center [211, 239] width 76 height 11
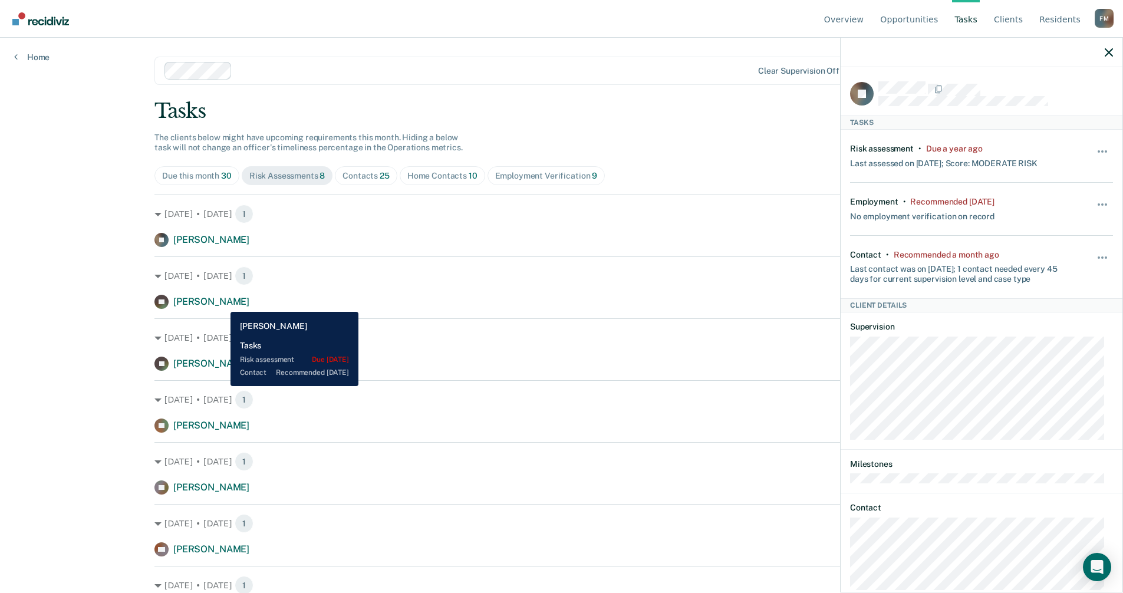
click at [222, 303] on span "[PERSON_NAME]" at bounding box center [211, 301] width 76 height 11
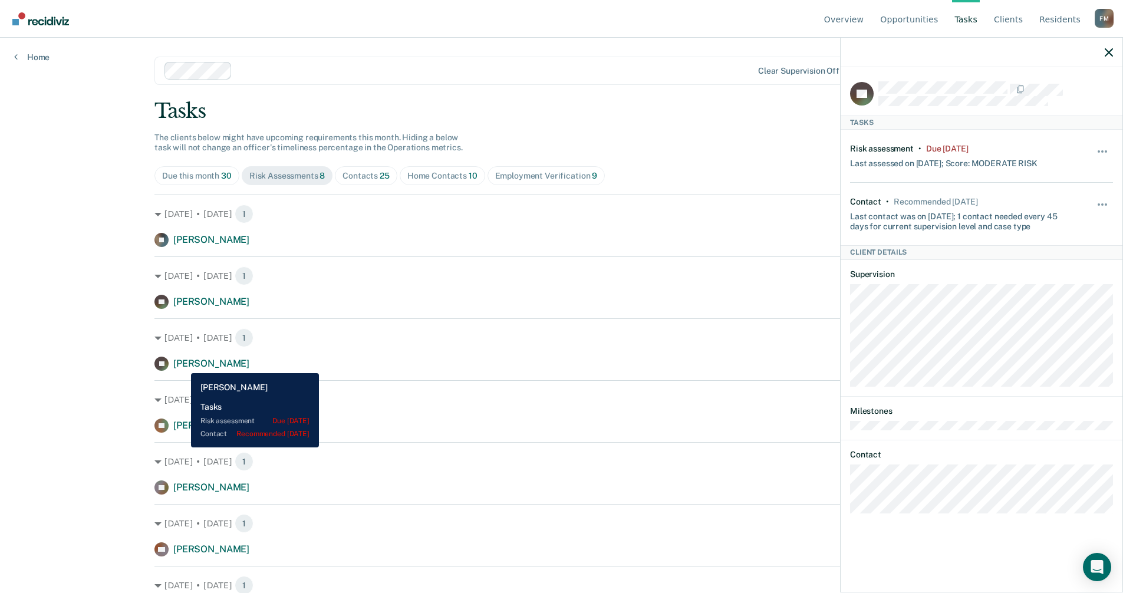
click at [182, 364] on span "[PERSON_NAME]" at bounding box center [211, 363] width 76 height 11
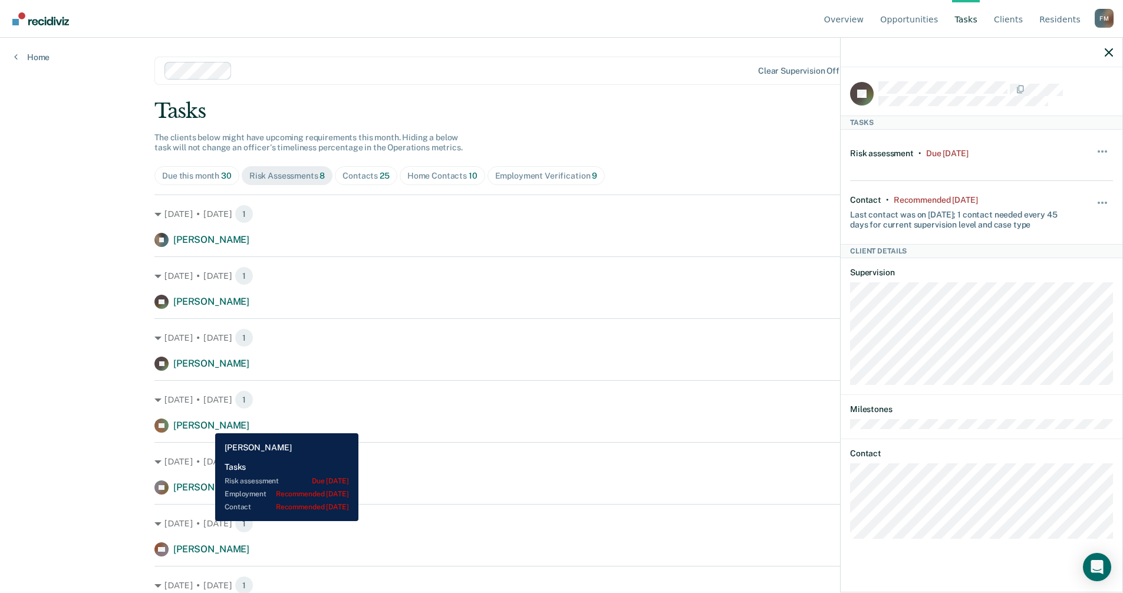
click at [206, 424] on span "[PERSON_NAME]" at bounding box center [211, 425] width 76 height 11
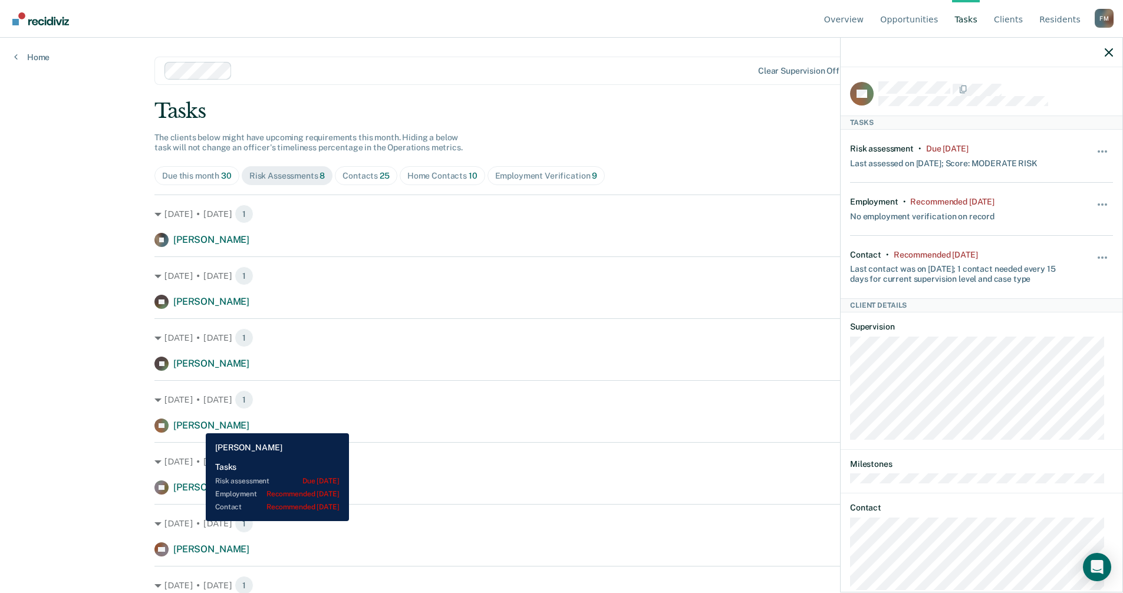
click at [197, 424] on span "[PERSON_NAME]" at bounding box center [211, 425] width 76 height 11
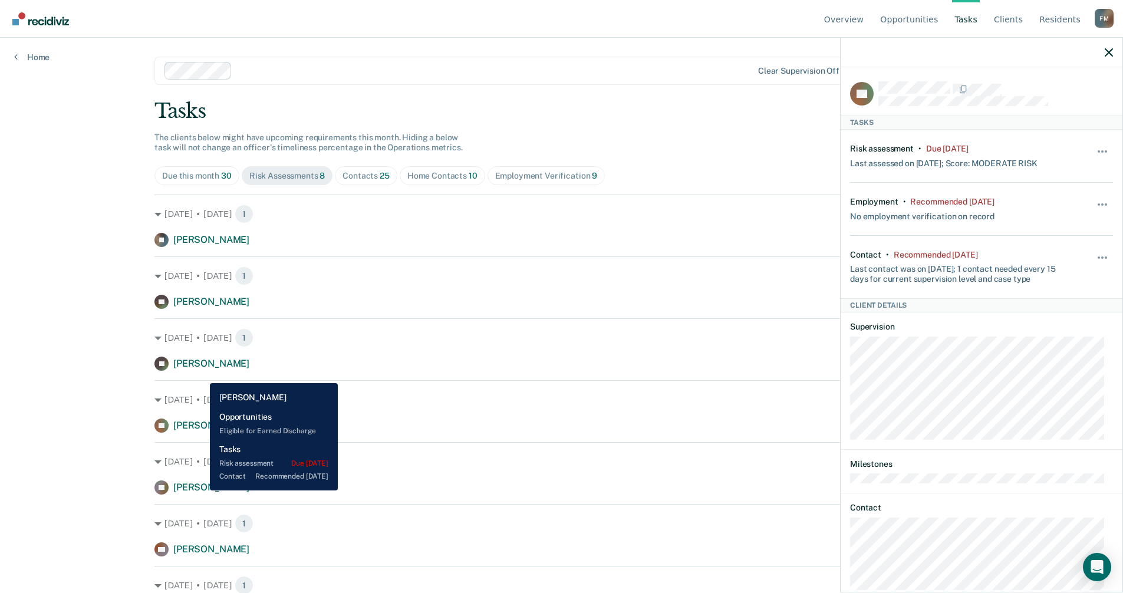
click at [202, 490] on span "[PERSON_NAME]" at bounding box center [211, 487] width 76 height 11
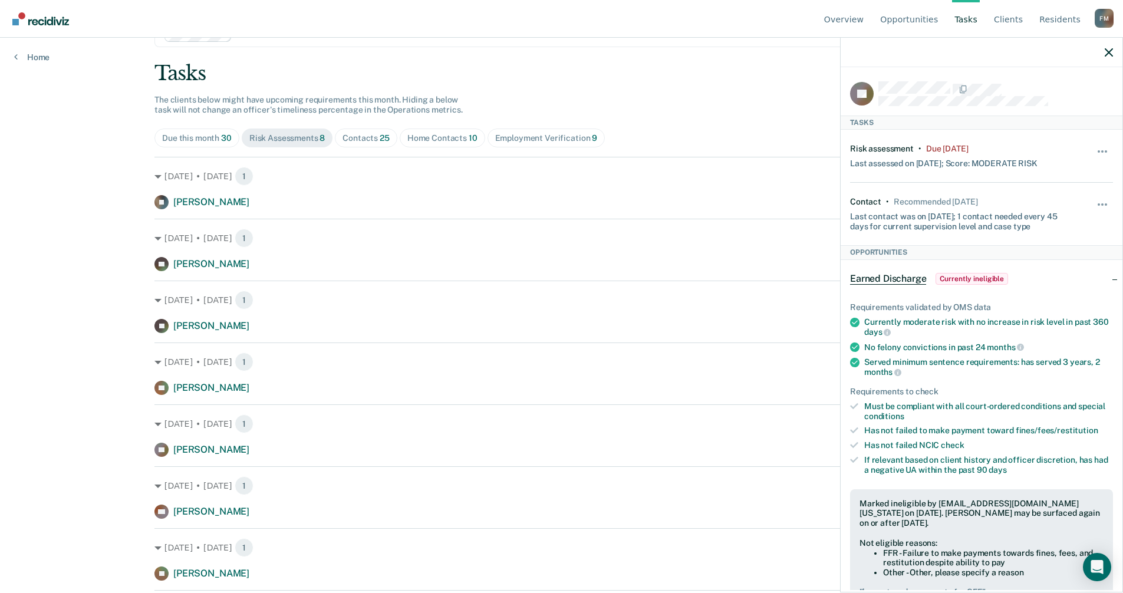
scroll to position [87, 0]
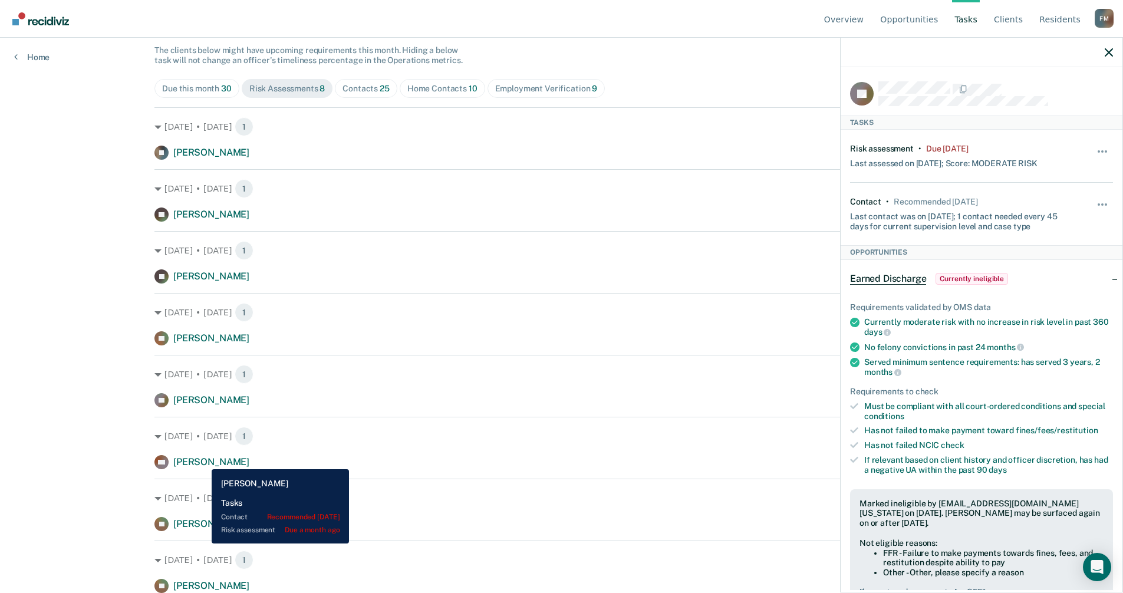
click at [203, 460] on span "[PERSON_NAME]" at bounding box center [211, 461] width 76 height 11
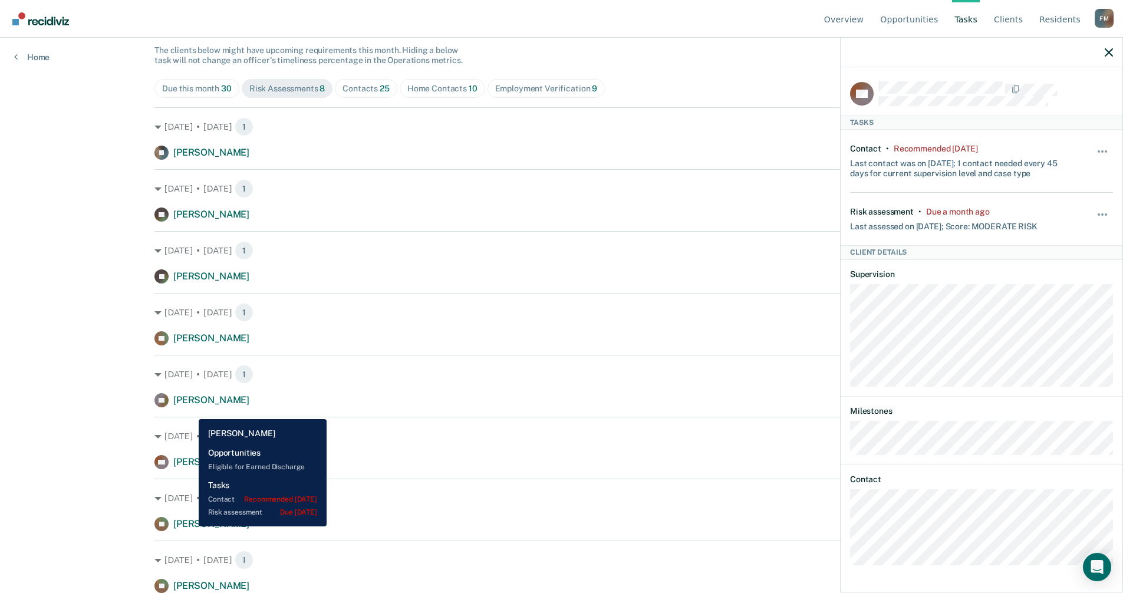
click at [190, 526] on span "[PERSON_NAME]" at bounding box center [211, 523] width 76 height 11
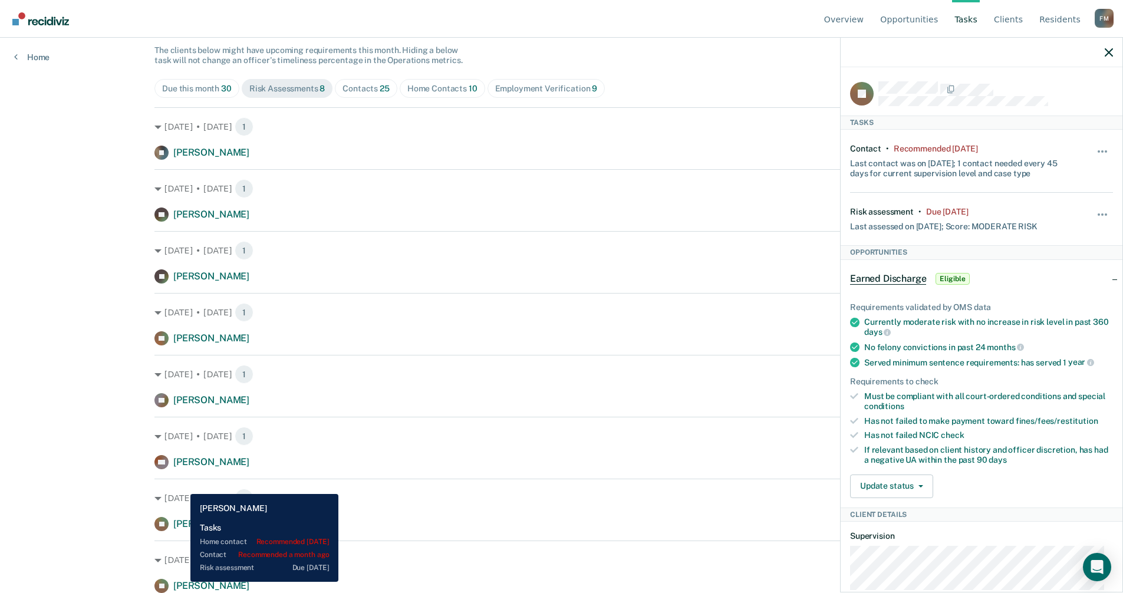
click at [182, 582] on span "[PERSON_NAME]" at bounding box center [211, 585] width 76 height 11
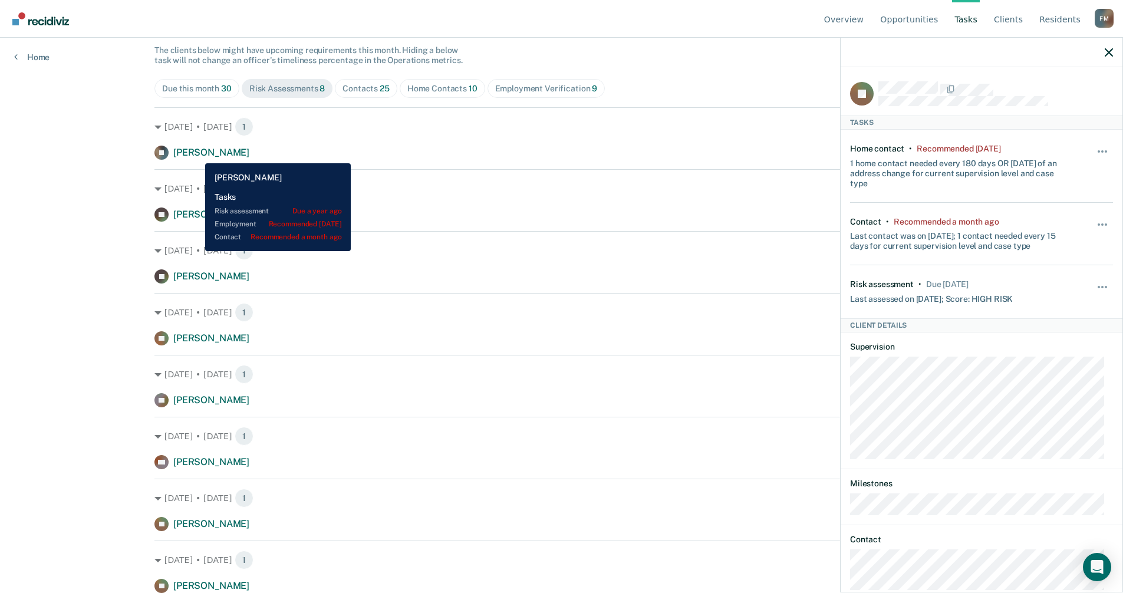
click at [196, 154] on span "[PERSON_NAME]" at bounding box center [211, 152] width 76 height 11
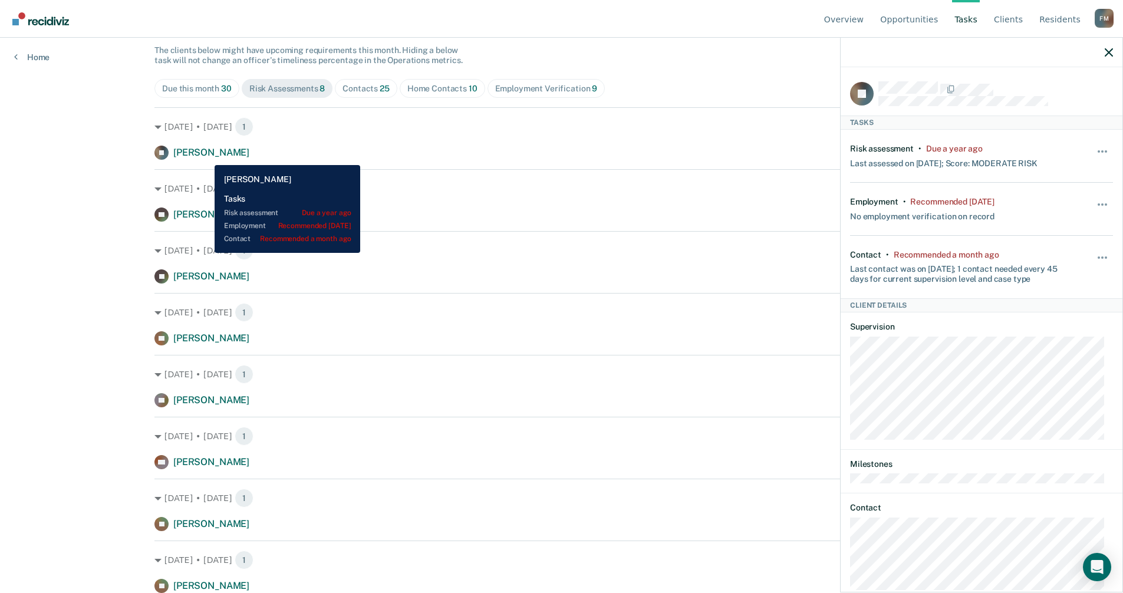
click at [206, 156] on span "[PERSON_NAME]" at bounding box center [211, 152] width 76 height 11
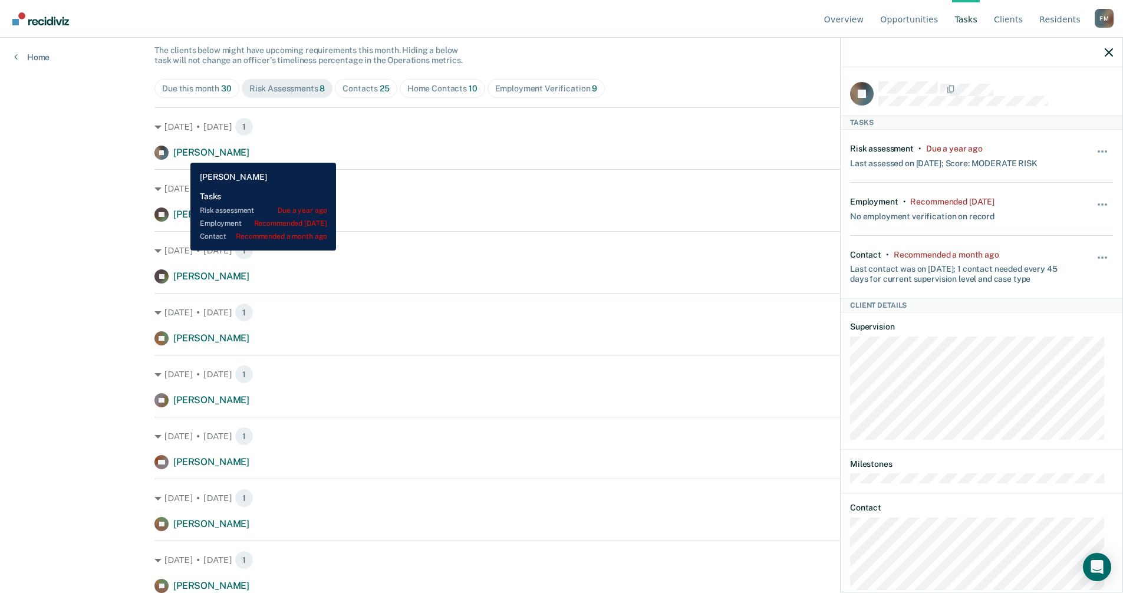
click at [182, 154] on span "[PERSON_NAME]" at bounding box center [211, 152] width 76 height 11
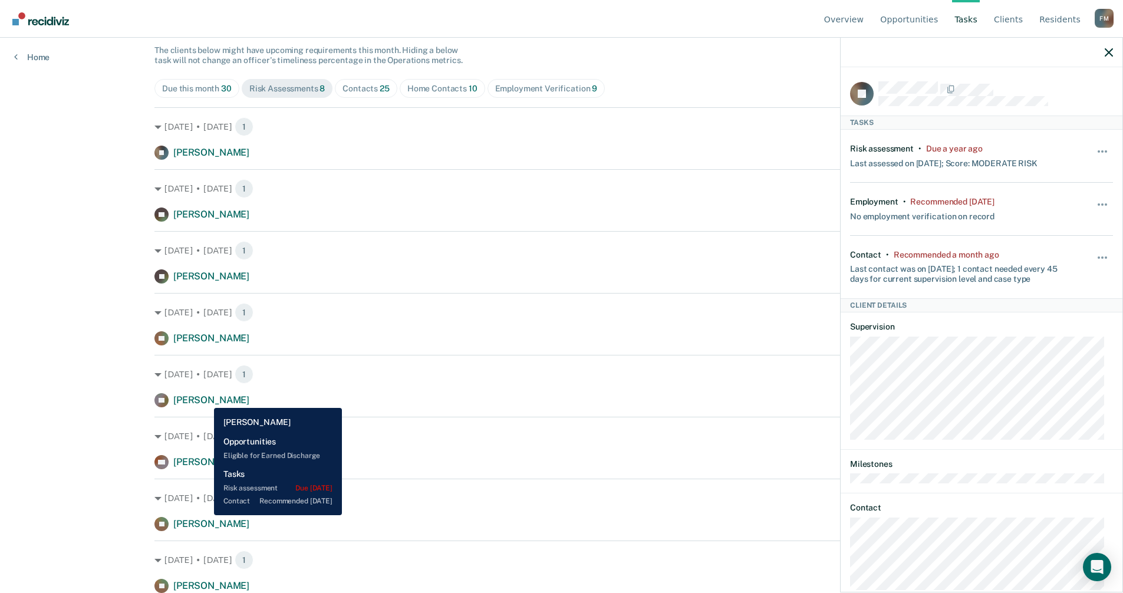
drag, startPoint x: 205, startPoint y: 399, endPoint x: 191, endPoint y: 402, distance: 14.5
click at [205, 399] on span "[PERSON_NAME]" at bounding box center [211, 399] width 76 height 11
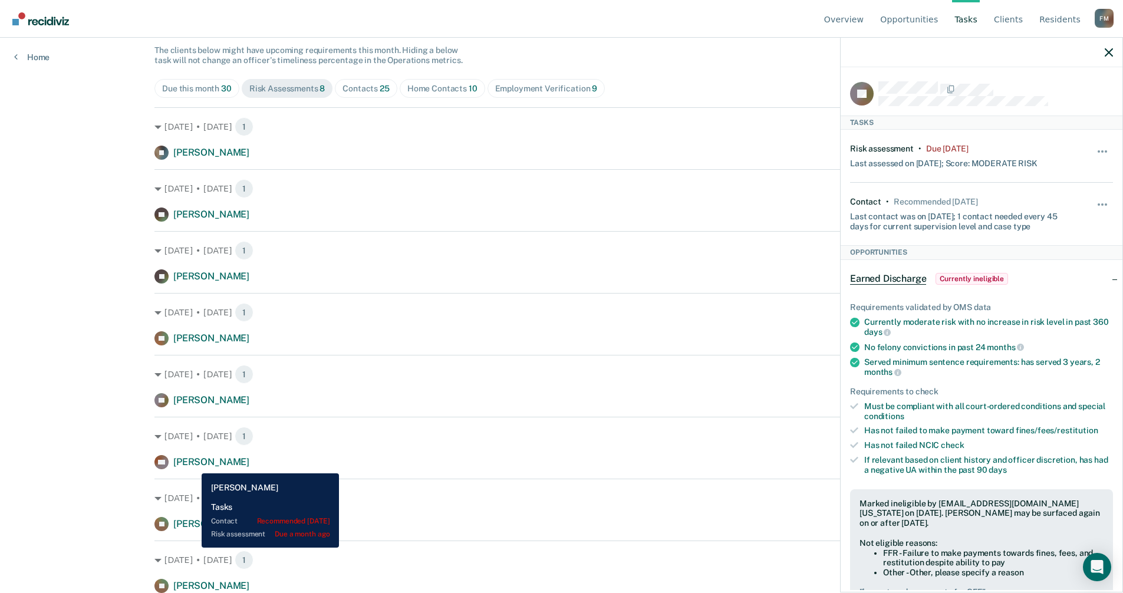
click at [193, 464] on span "[PERSON_NAME]" at bounding box center [211, 461] width 76 height 11
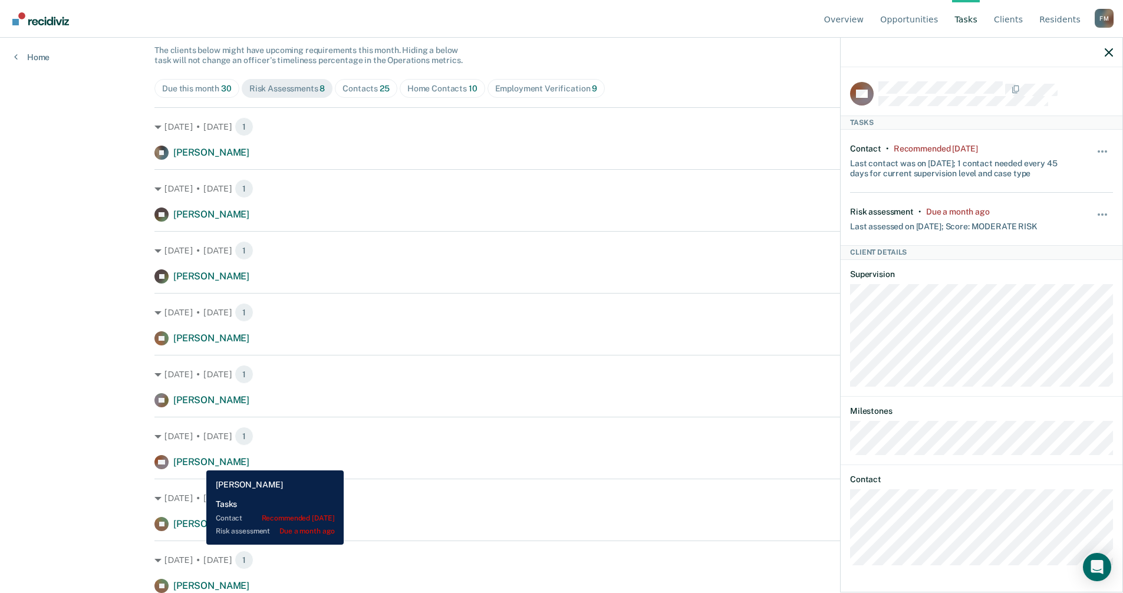
click at [197, 462] on span "[PERSON_NAME]" at bounding box center [211, 461] width 76 height 11
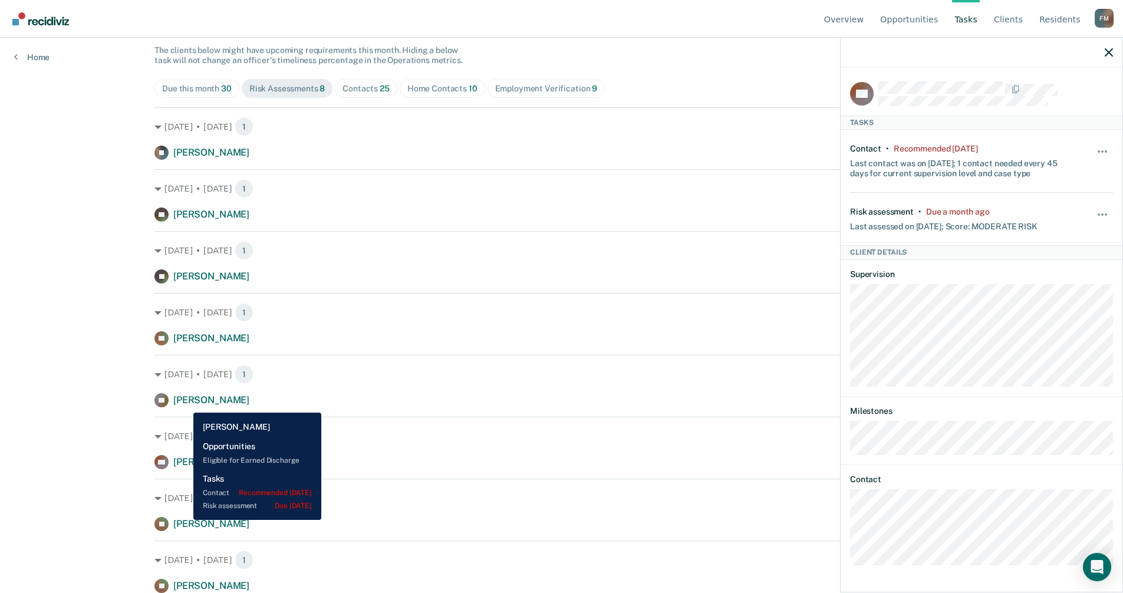
click at [184, 520] on span "[PERSON_NAME]" at bounding box center [211, 523] width 76 height 11
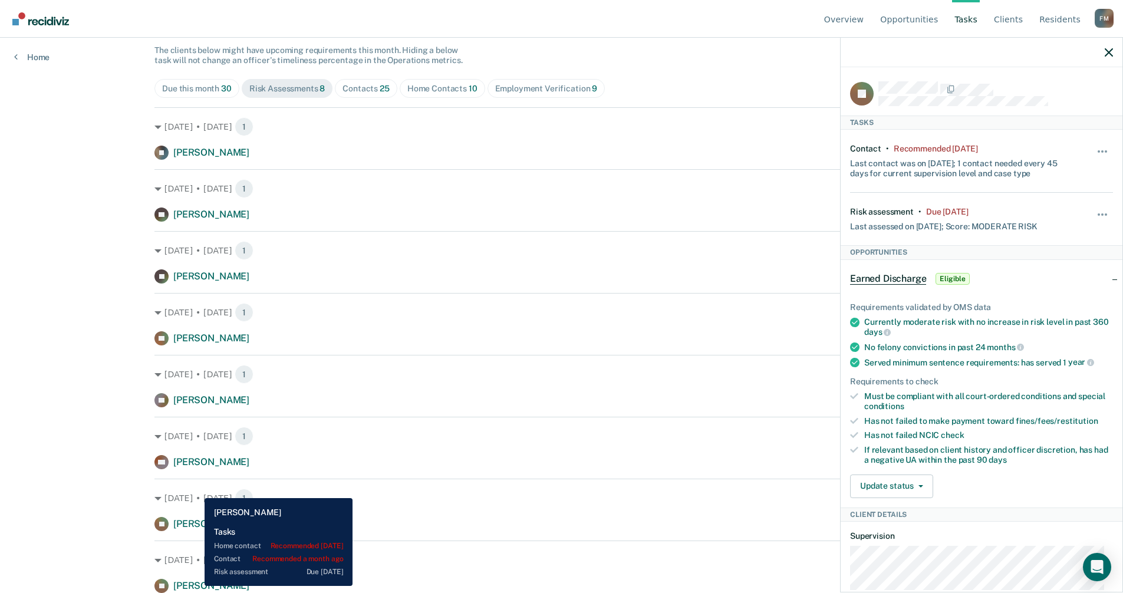
click at [196, 586] on span "[PERSON_NAME]" at bounding box center [211, 585] width 76 height 11
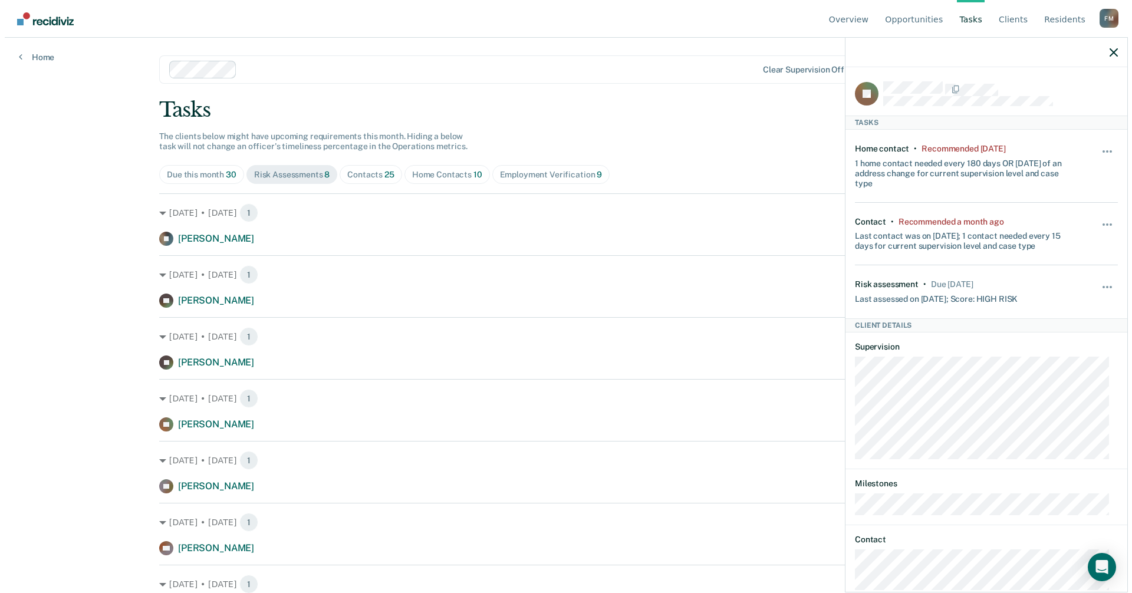
scroll to position [0, 0]
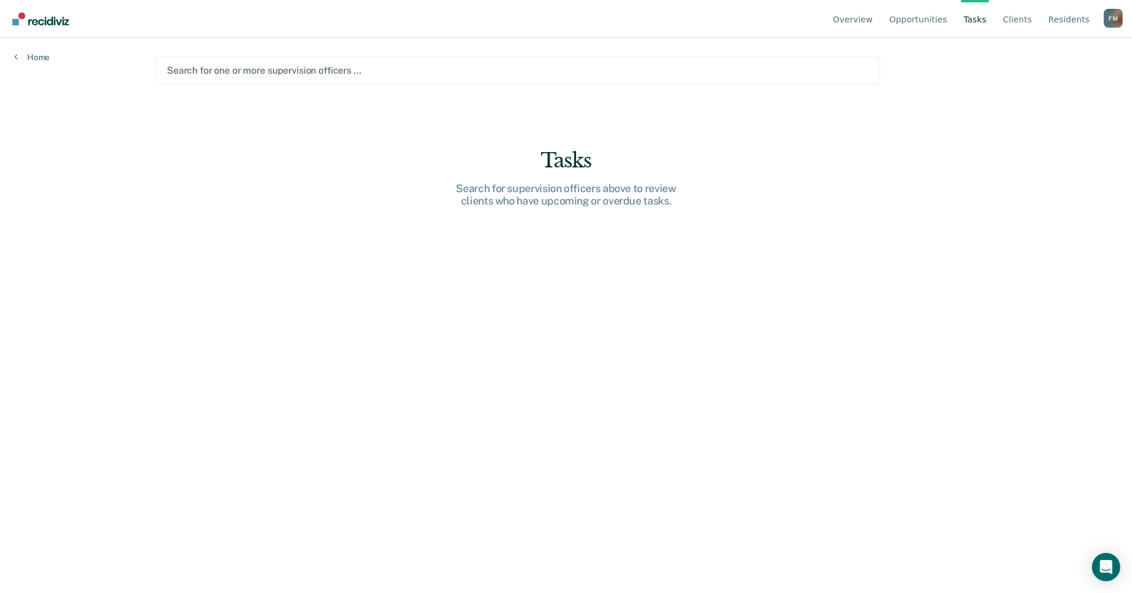
click at [277, 75] on div at bounding box center [518, 71] width 702 height 14
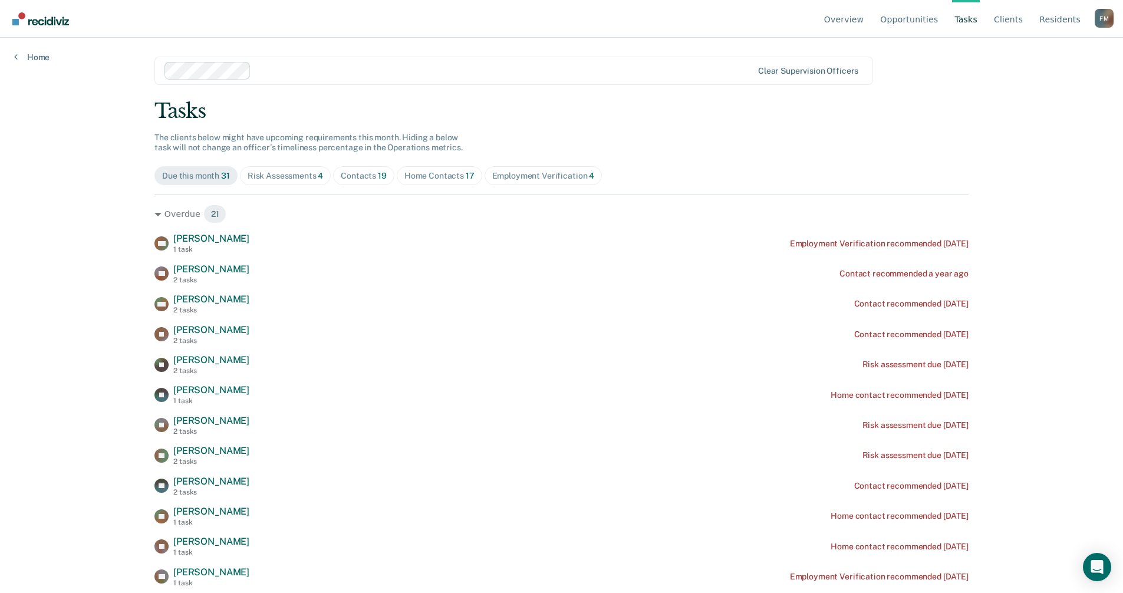
click at [277, 180] on div "Risk Assessments 4" at bounding box center [286, 176] width 76 height 10
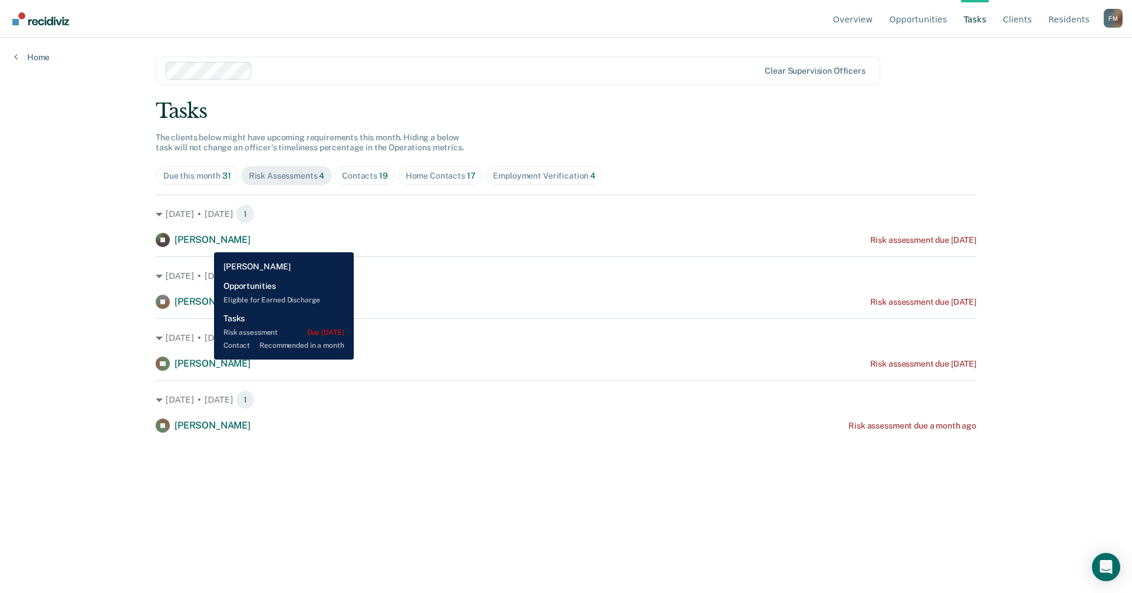
click at [205, 243] on span "[PERSON_NAME]" at bounding box center [212, 239] width 76 height 11
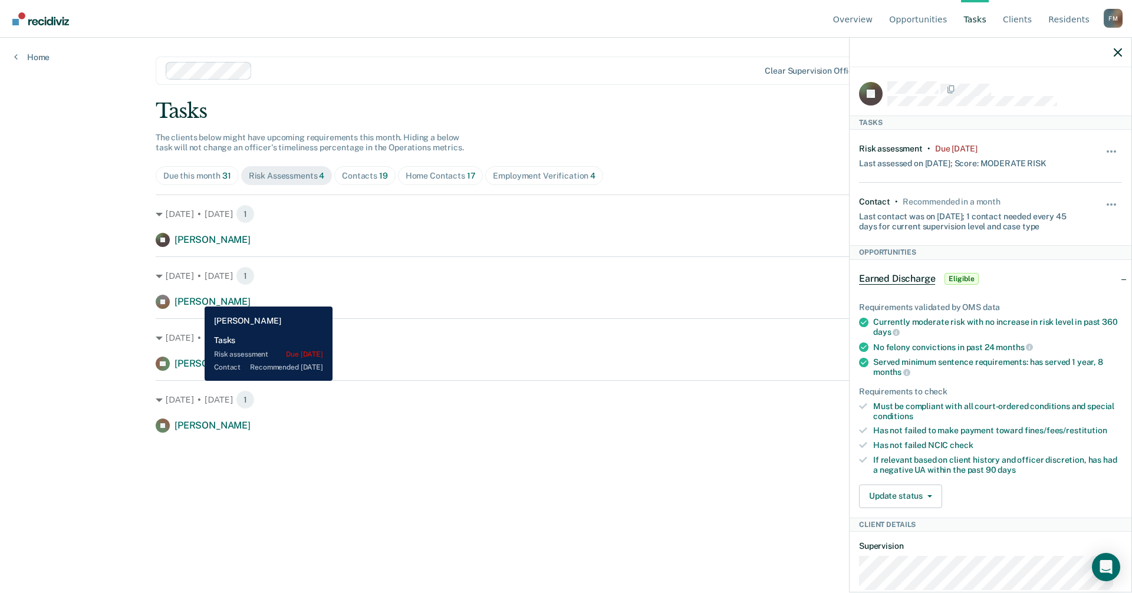
click at [196, 298] on span "[PERSON_NAME]" at bounding box center [212, 301] width 76 height 11
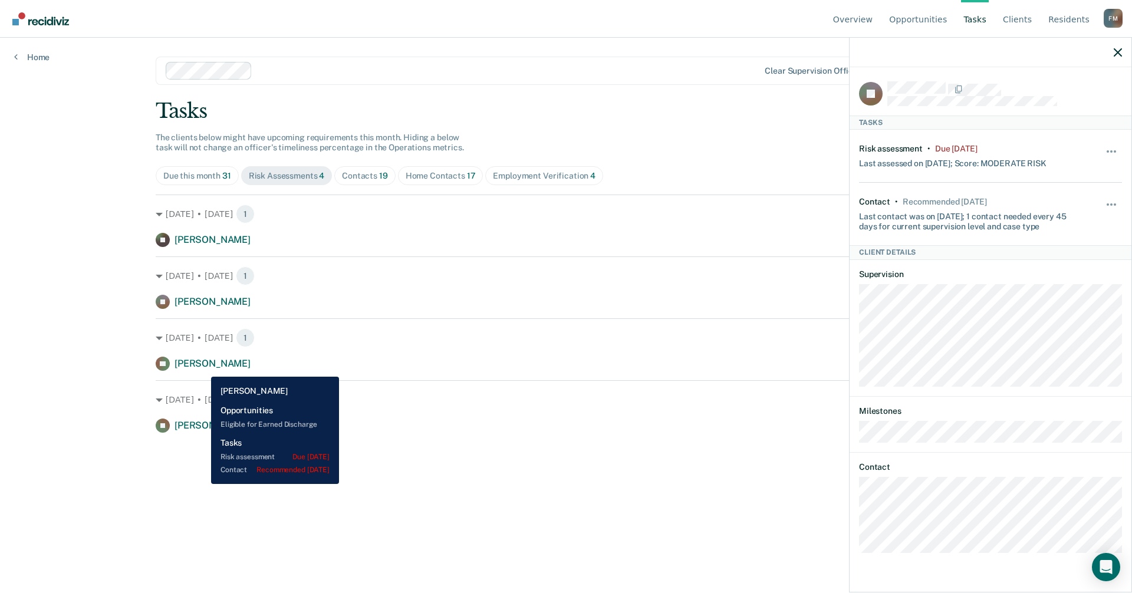
click at [203, 362] on span "[PERSON_NAME]" at bounding box center [212, 363] width 76 height 11
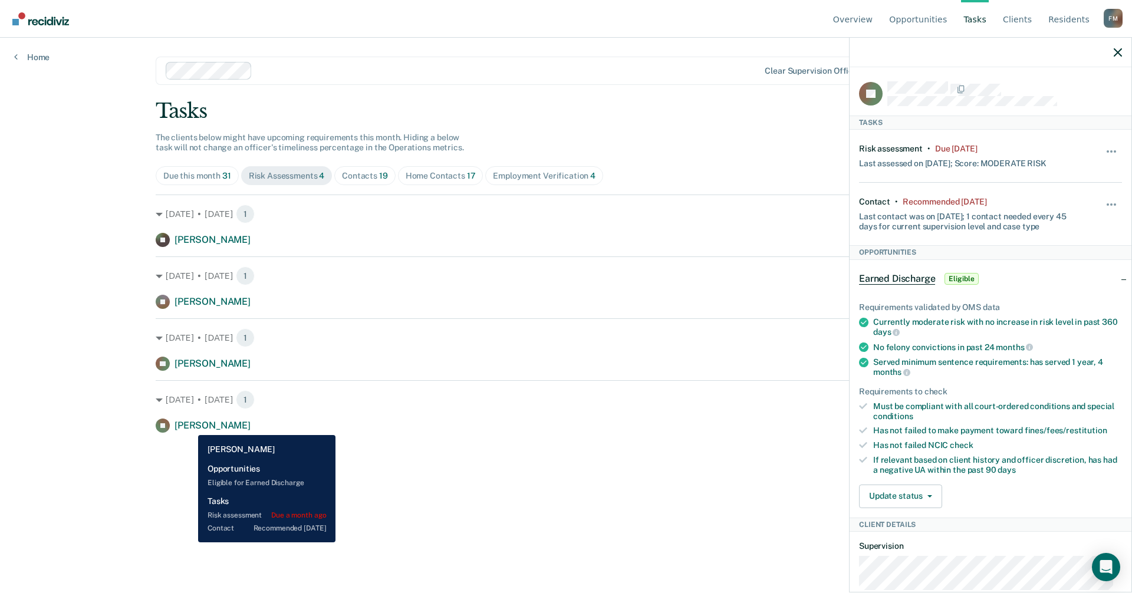
click at [189, 426] on span "[PERSON_NAME]" at bounding box center [212, 425] width 76 height 11
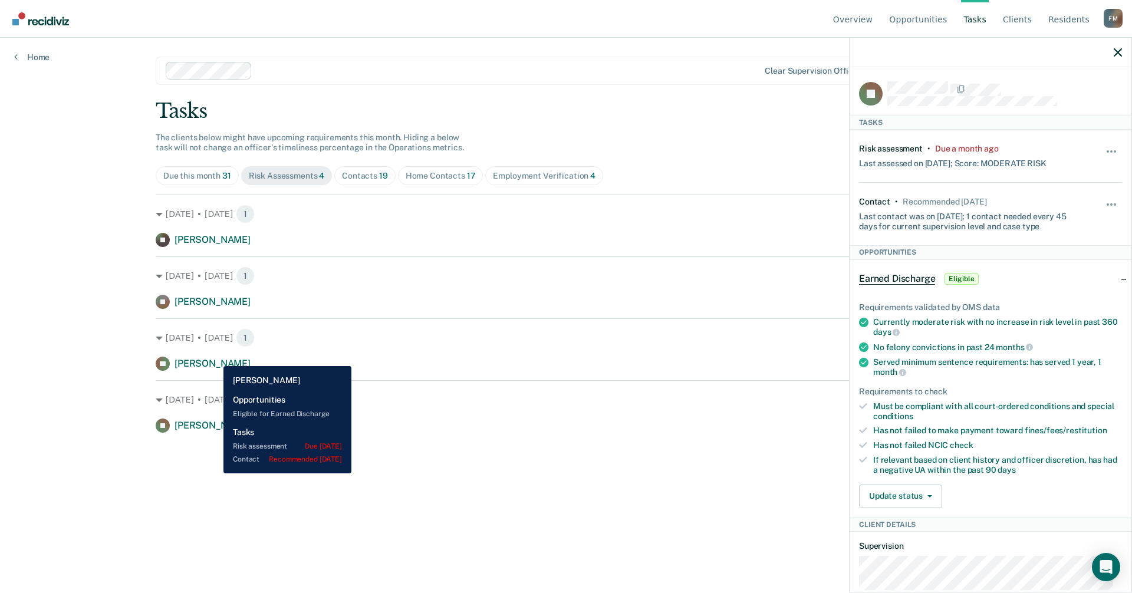
drag, startPoint x: 215, startPoint y: 357, endPoint x: 143, endPoint y: 342, distance: 72.8
click at [215, 358] on div "[PERSON_NAME]" at bounding box center [212, 364] width 76 height 12
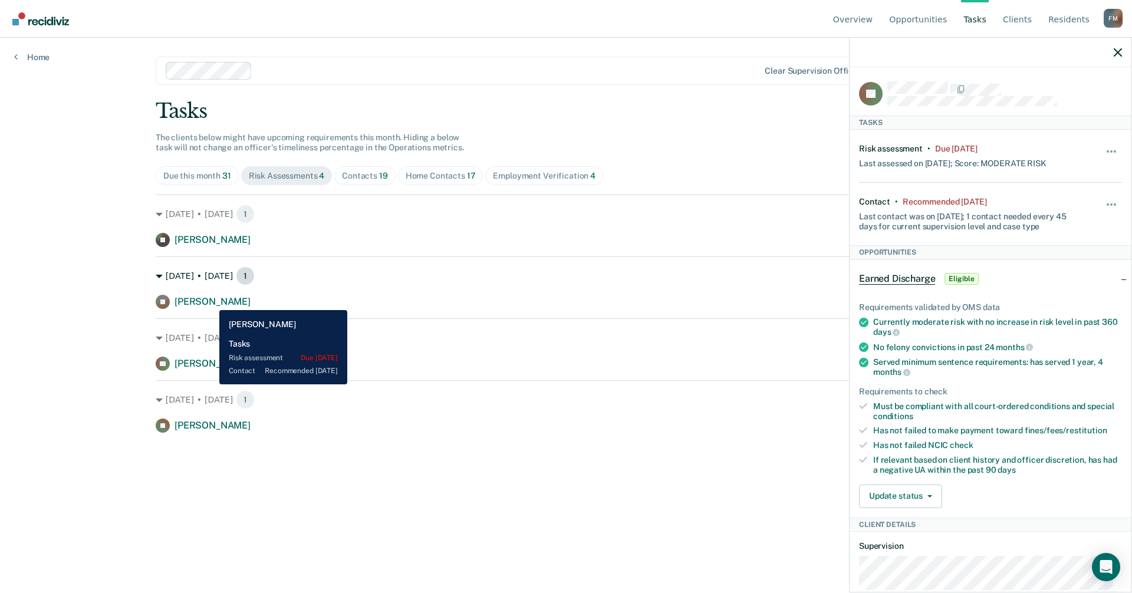
drag, startPoint x: 210, startPoint y: 301, endPoint x: 192, endPoint y: 270, distance: 36.5
click at [210, 301] on span "[PERSON_NAME]" at bounding box center [212, 301] width 76 height 11
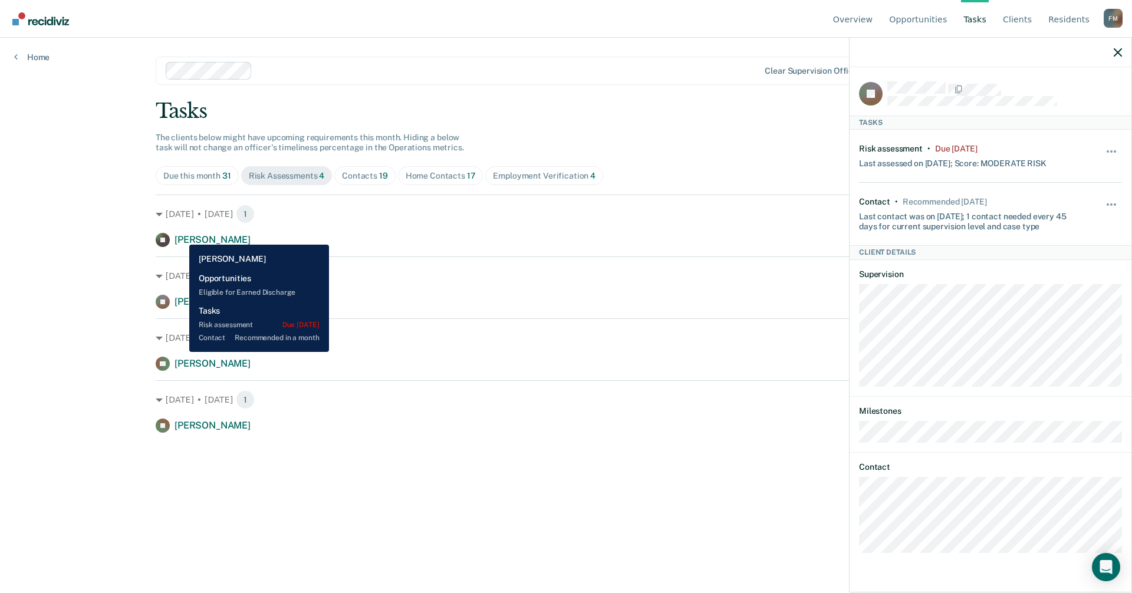
click at [180, 236] on span "[PERSON_NAME]" at bounding box center [212, 239] width 76 height 11
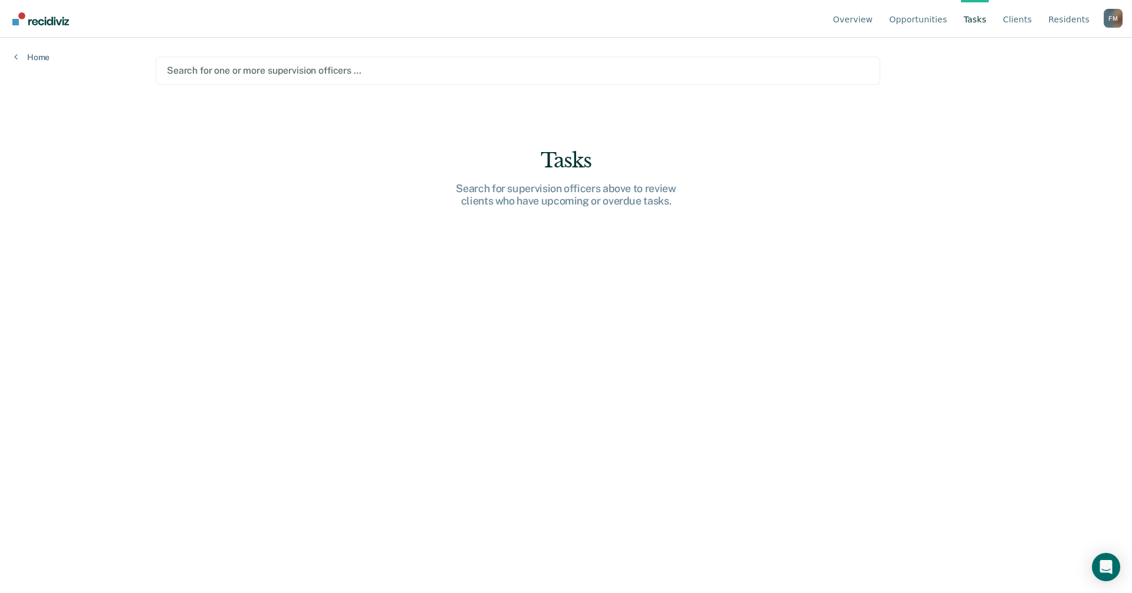
click at [405, 78] on div "Search for one or more supervision officers …" at bounding box center [518, 70] width 704 height 16
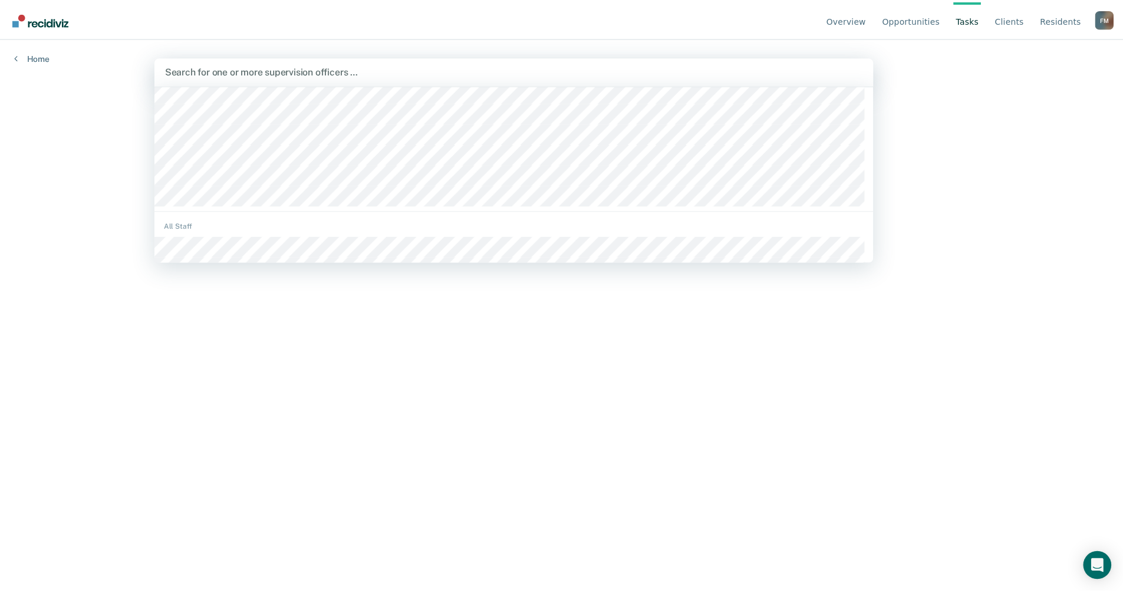
scroll to position [118, 0]
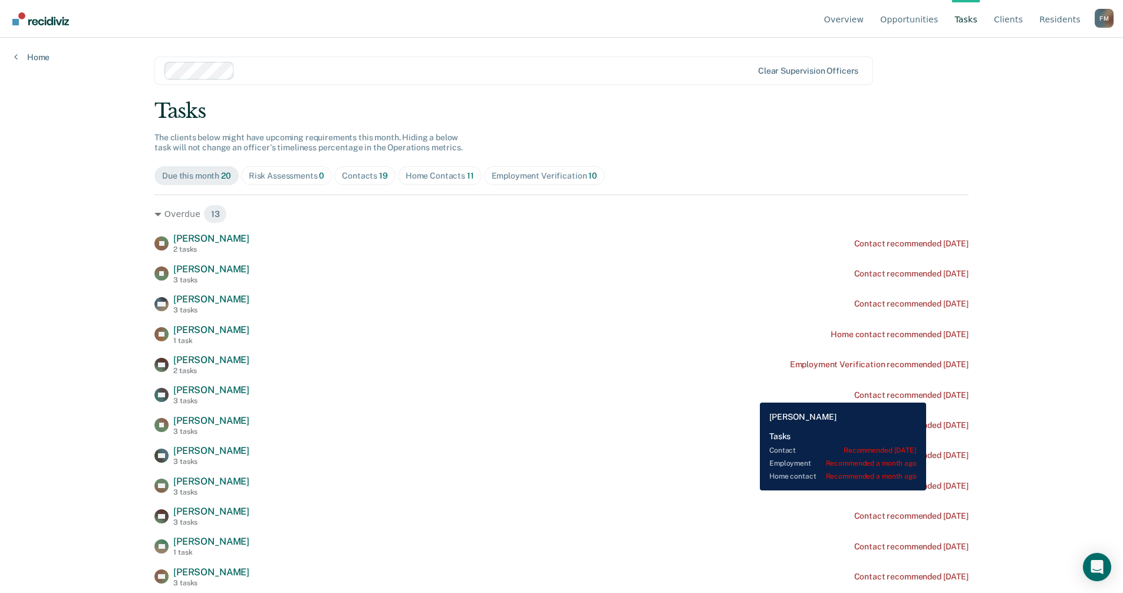
click at [535, 177] on div "Employment Verification 10" at bounding box center [545, 176] width 106 height 10
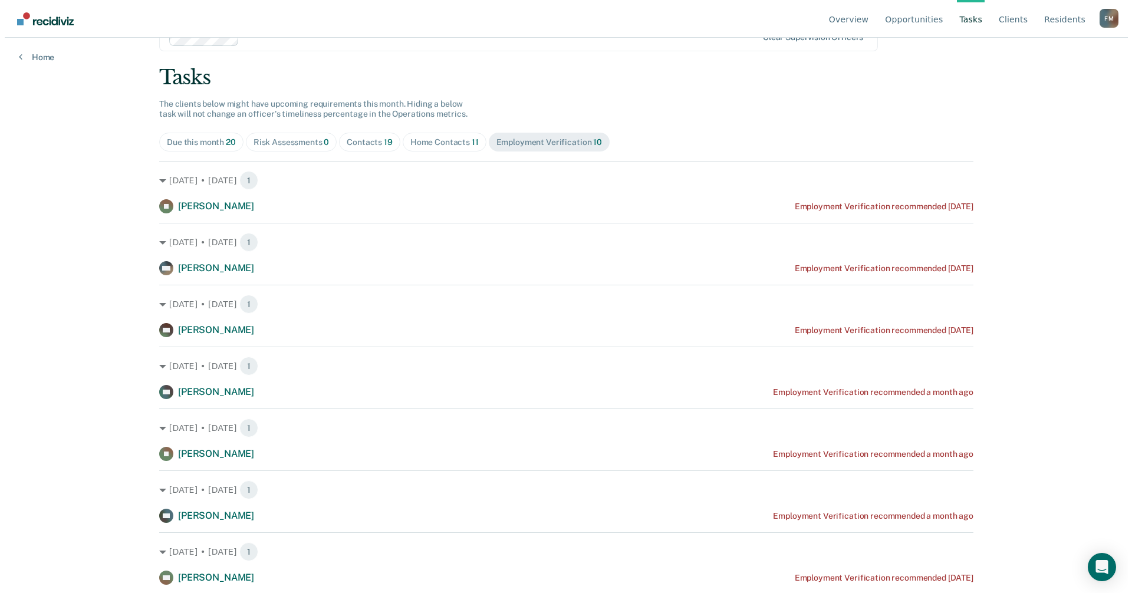
scroll to position [0, 0]
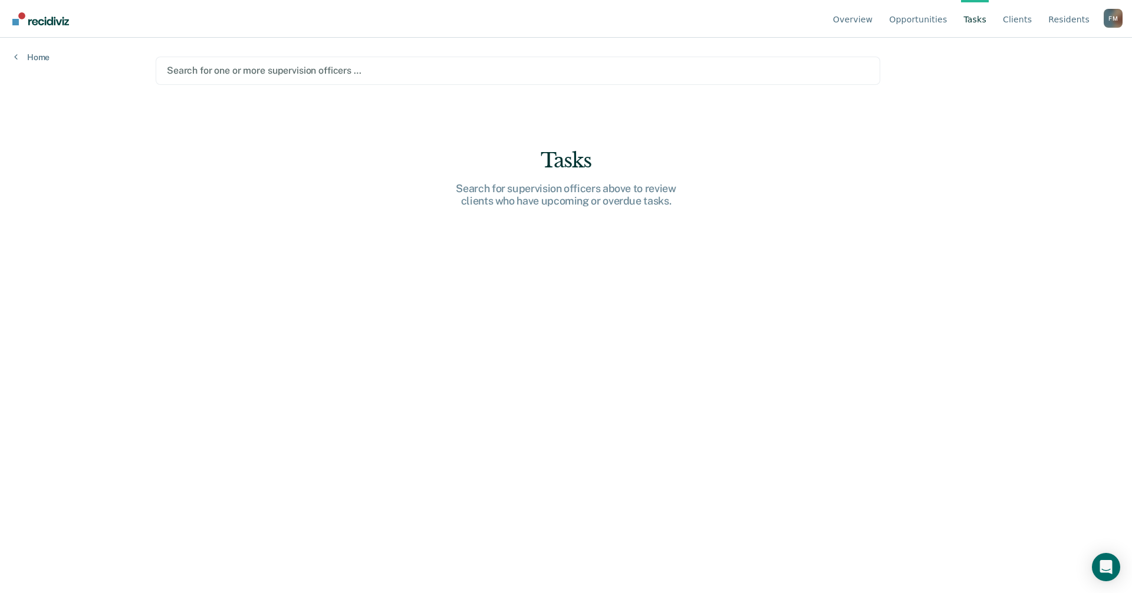
click at [220, 72] on div at bounding box center [518, 71] width 702 height 14
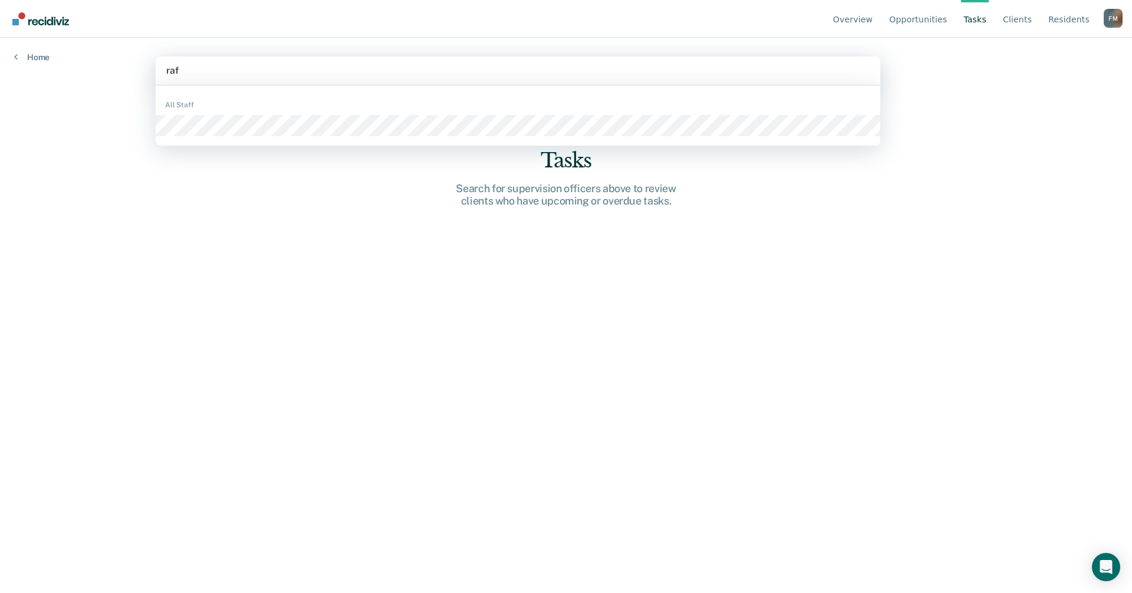
type input "raff"
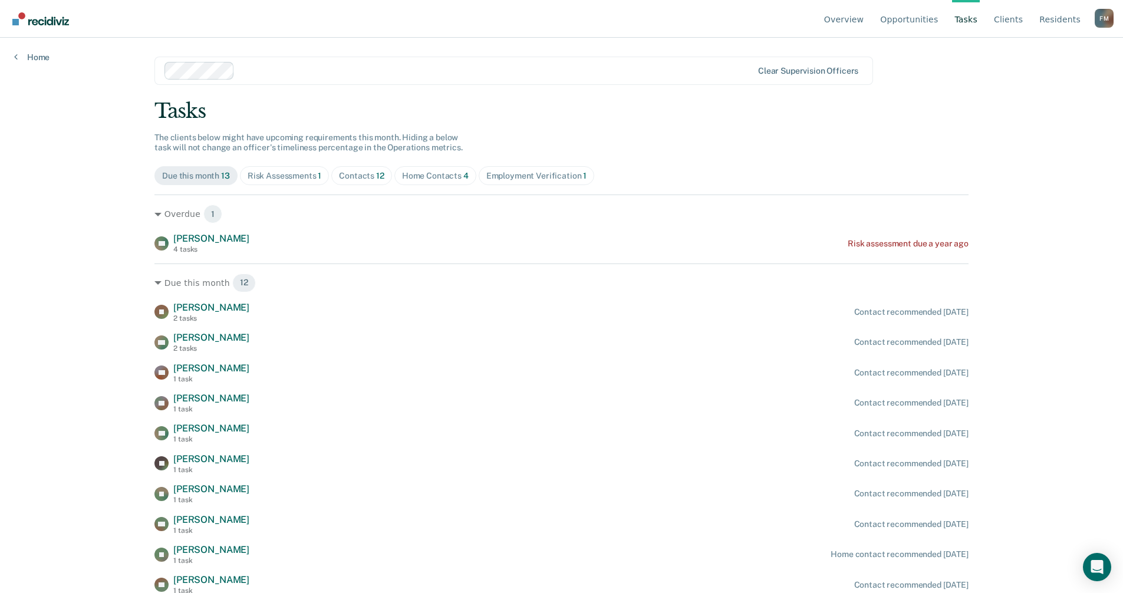
click at [274, 177] on div "Risk Assessments 1" at bounding box center [285, 176] width 74 height 10
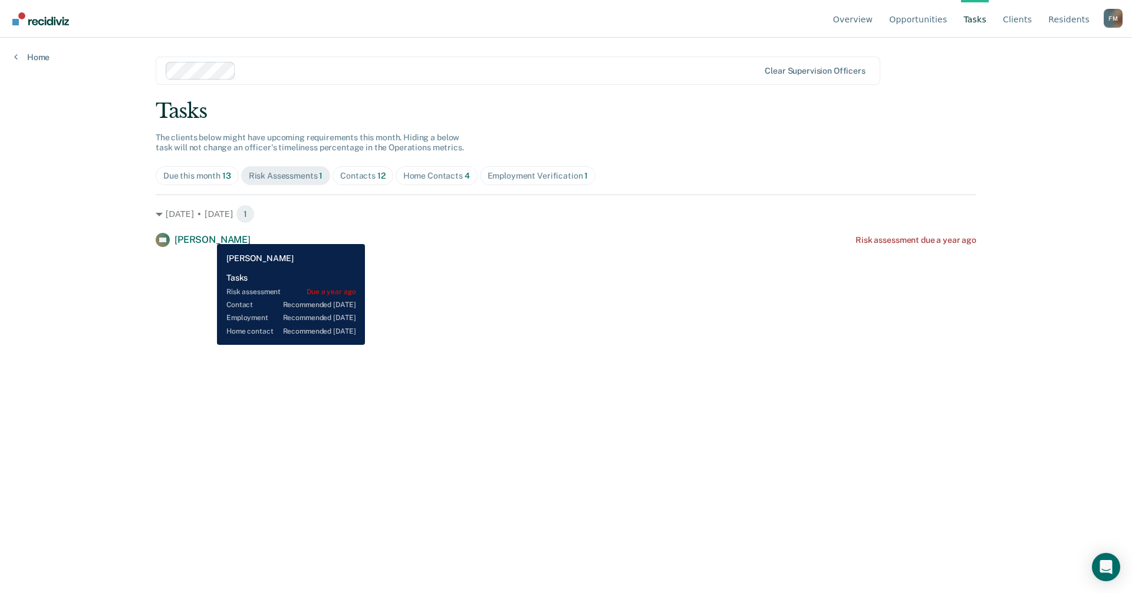
click at [208, 235] on span "[PERSON_NAME]" at bounding box center [212, 239] width 76 height 11
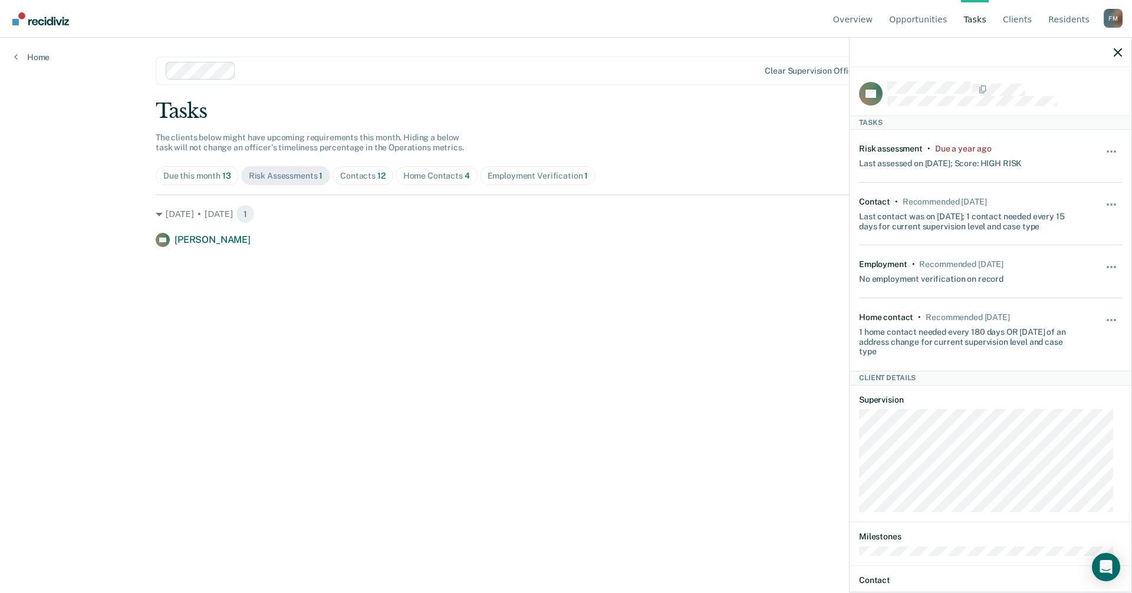
click at [526, 177] on div "Employment Verification 1" at bounding box center [537, 176] width 101 height 10
click at [288, 174] on div "Risk Assessments 1" at bounding box center [286, 176] width 74 height 10
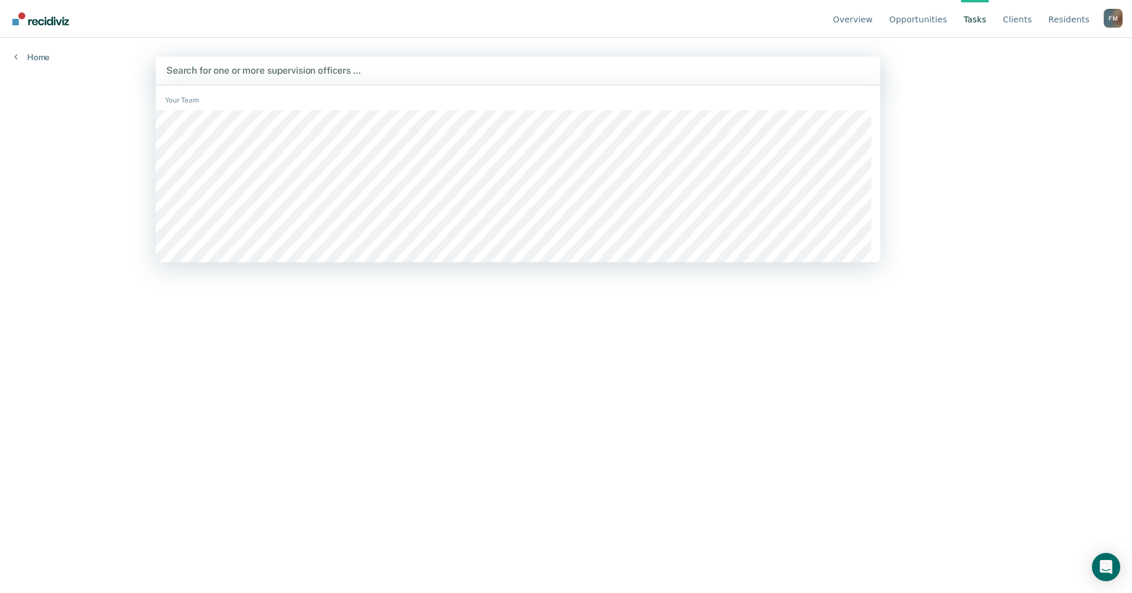
click at [222, 70] on div at bounding box center [517, 71] width 703 height 14
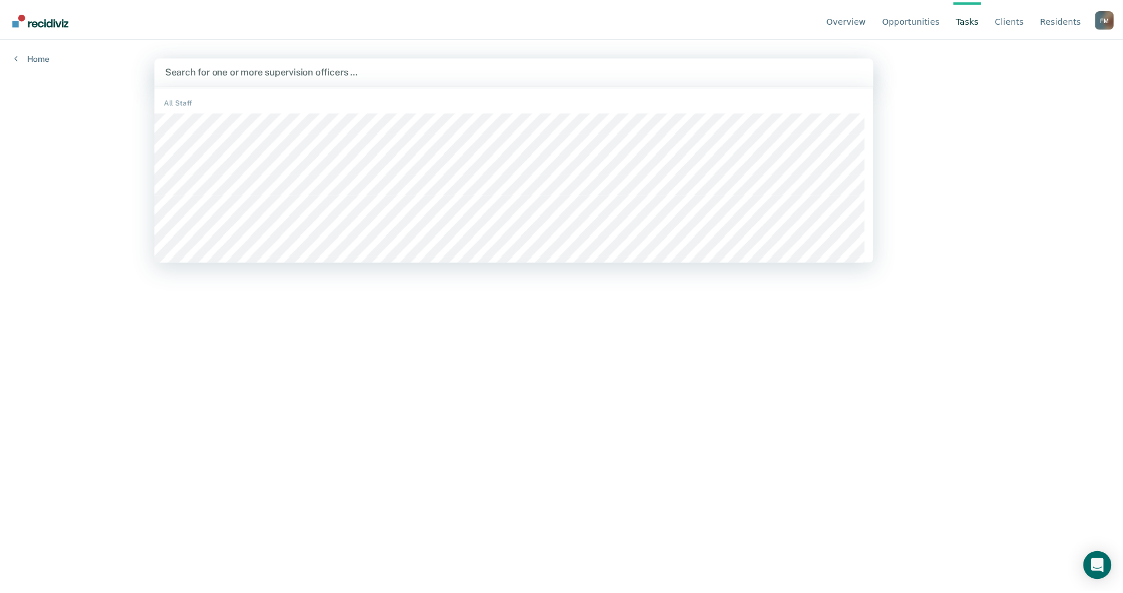
scroll to position [118, 0]
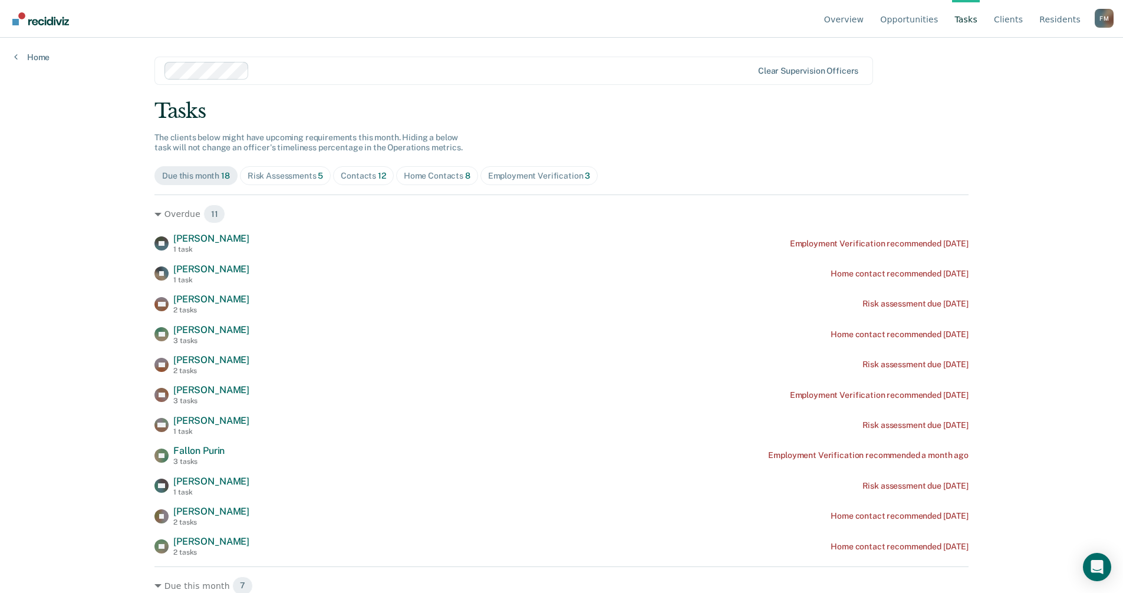
click at [297, 176] on div "Risk Assessments 5" at bounding box center [286, 176] width 76 height 10
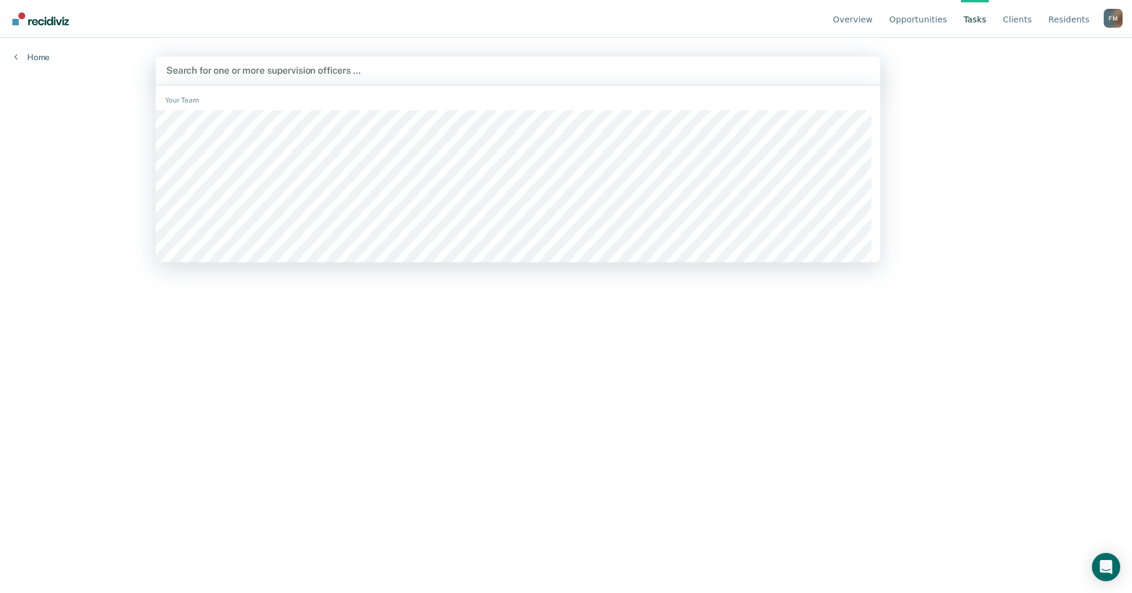
click at [236, 71] on div at bounding box center [517, 71] width 703 height 14
